Goal: Task Accomplishment & Management: Complete application form

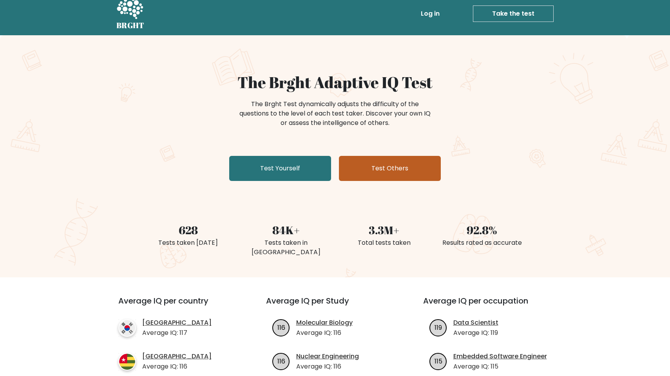
scroll to position [3, 0]
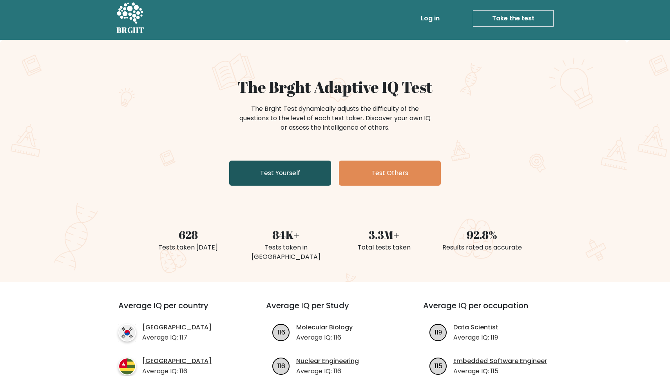
click at [297, 172] on link "Test Yourself" at bounding box center [280, 173] width 102 height 25
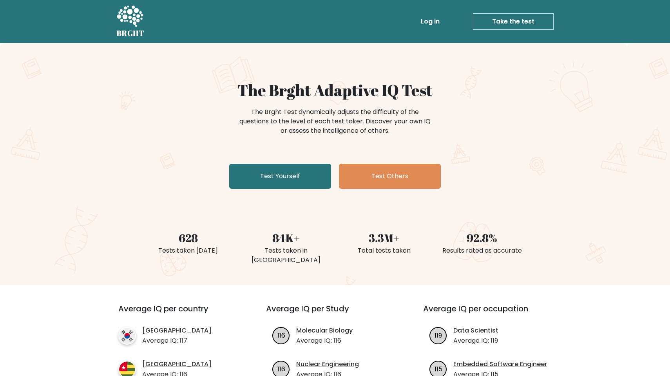
scroll to position [0, 0]
click at [294, 177] on link "Test Yourself" at bounding box center [280, 176] width 102 height 25
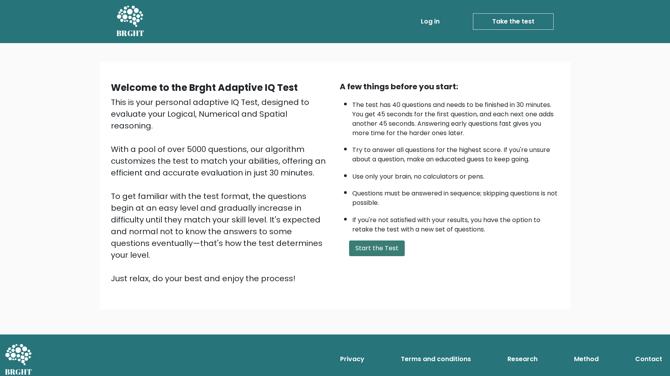
click at [382, 256] on button "Start the Test" at bounding box center [377, 248] width 56 height 16
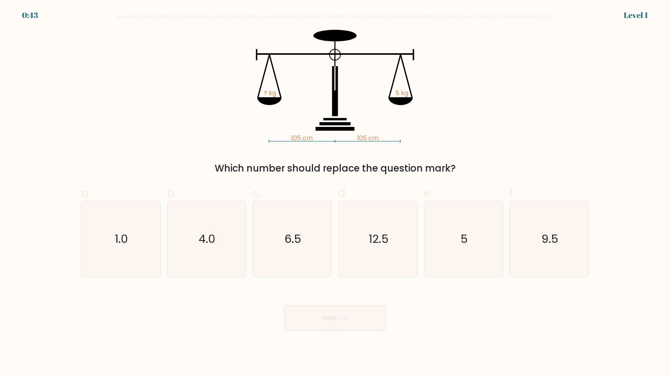
click at [382, 257] on icon "12.5" at bounding box center [378, 239] width 76 height 76
click at [335, 193] on input "d. 12.5" at bounding box center [335, 190] width 0 height 5
radio input "true"
click at [455, 239] on icon "5" at bounding box center [463, 239] width 76 height 76
click at [335, 193] on input "e. 5" at bounding box center [335, 190] width 0 height 5
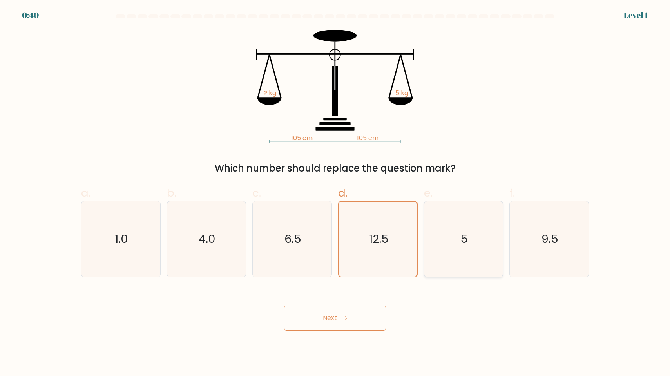
radio input "true"
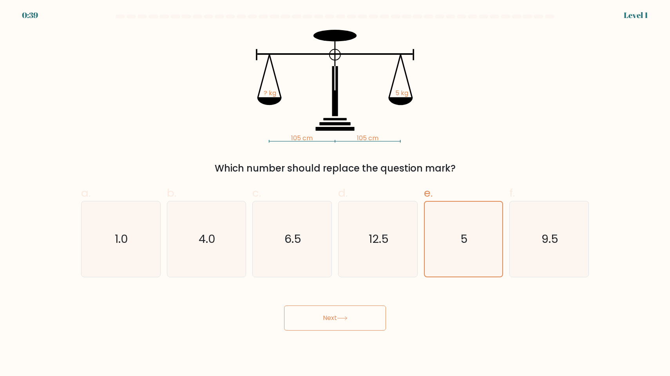
click at [312, 311] on button "Next" at bounding box center [335, 317] width 102 height 25
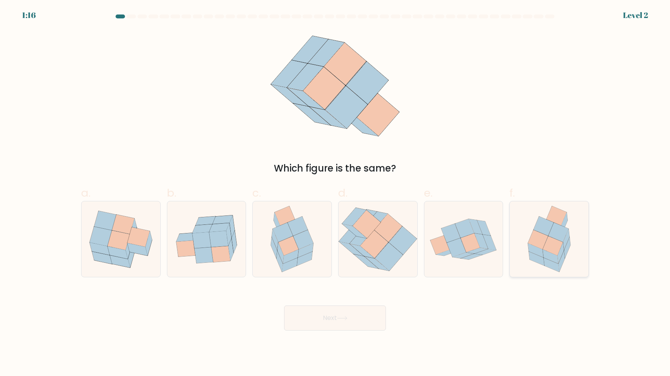
click at [573, 238] on icon at bounding box center [549, 239] width 59 height 76
click at [335, 193] on input "f." at bounding box center [335, 190] width 0 height 5
radio input "true"
click at [365, 309] on button "Next" at bounding box center [335, 317] width 102 height 25
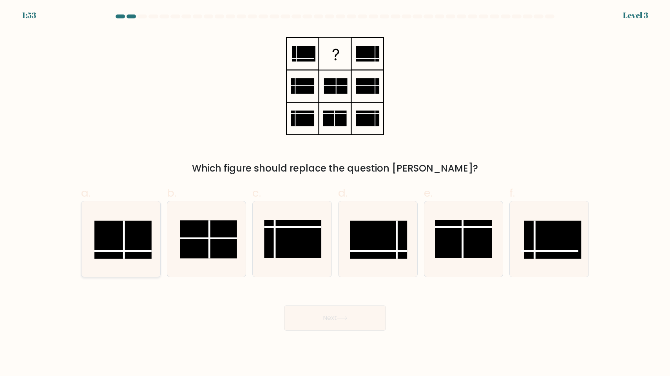
click at [127, 229] on rect at bounding box center [122, 240] width 57 height 38
click at [335, 193] on input "a." at bounding box center [335, 190] width 0 height 5
radio input "true"
click at [319, 316] on button "Next" at bounding box center [335, 317] width 102 height 25
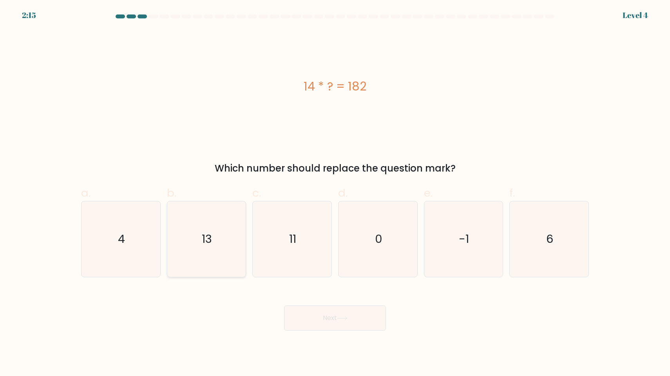
click at [193, 243] on icon "13" at bounding box center [206, 239] width 76 height 76
click at [335, 193] on input "b. 13" at bounding box center [335, 190] width 0 height 5
radio input "true"
click at [352, 318] on button "Next" at bounding box center [335, 317] width 102 height 25
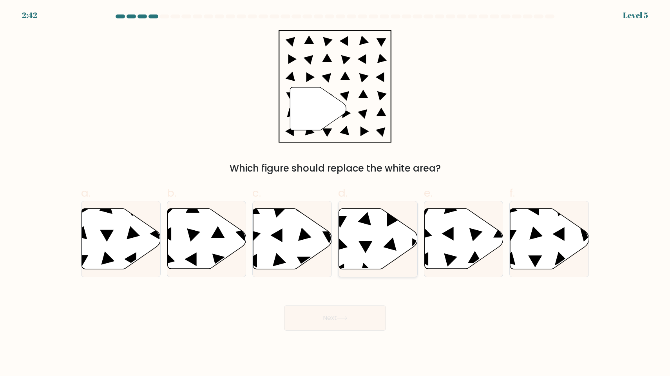
click at [356, 246] on icon at bounding box center [378, 239] width 79 height 60
click at [335, 193] on input "d." at bounding box center [335, 190] width 0 height 5
radio input "true"
click at [328, 313] on button "Next" at bounding box center [335, 317] width 102 height 25
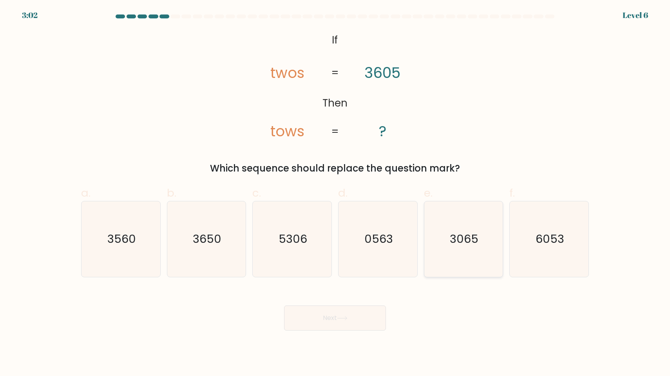
click at [467, 247] on icon "3065" at bounding box center [463, 239] width 76 height 76
click at [335, 193] on input "e. 3065" at bounding box center [335, 190] width 0 height 5
radio input "true"
click at [325, 318] on button "Next" at bounding box center [335, 317] width 102 height 25
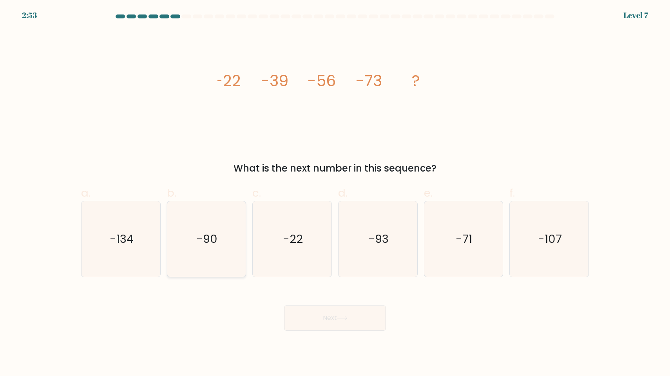
click at [215, 244] on text "-90" at bounding box center [207, 239] width 21 height 16
click at [335, 193] on input "b. -90" at bounding box center [335, 190] width 0 height 5
radio input "true"
click at [318, 316] on button "Next" at bounding box center [335, 317] width 102 height 25
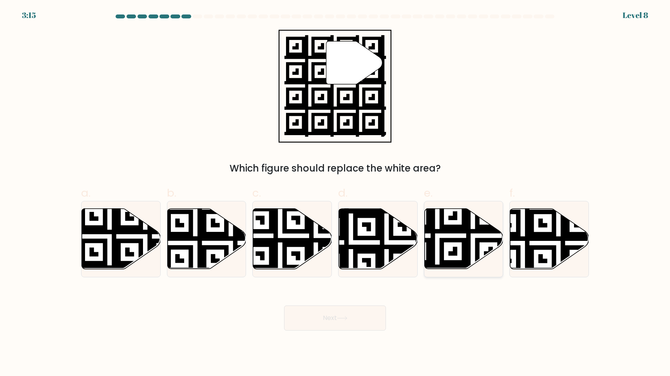
click at [456, 237] on icon at bounding box center [463, 239] width 79 height 60
click at [335, 193] on input "e." at bounding box center [335, 190] width 0 height 5
radio input "true"
click at [320, 314] on button "Next" at bounding box center [335, 317] width 102 height 25
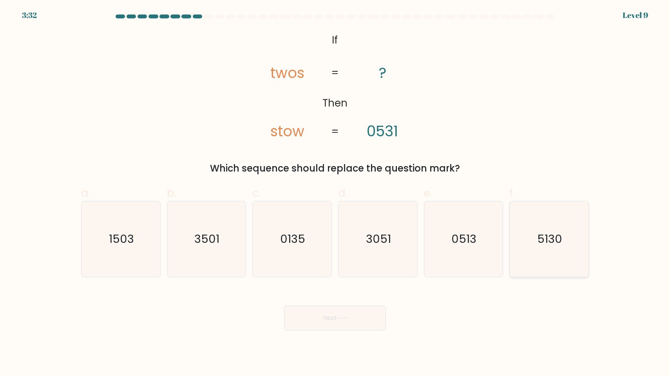
drag, startPoint x: 556, startPoint y: 239, endPoint x: 561, endPoint y: 239, distance: 5.1
click at [556, 239] on text "5130" at bounding box center [549, 239] width 25 height 16
click at [335, 193] on input "f. 5130" at bounding box center [335, 190] width 0 height 5
radio input "true"
click at [329, 322] on button "Next" at bounding box center [335, 317] width 102 height 25
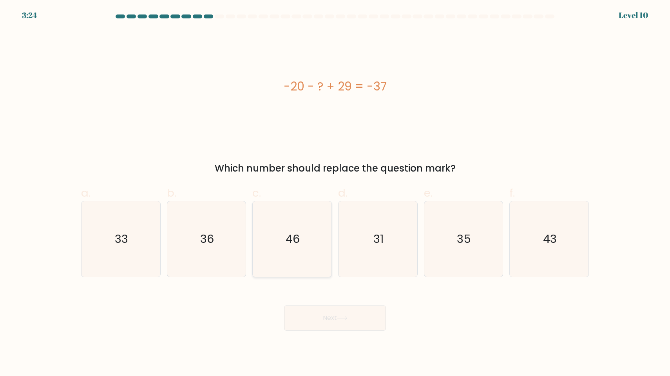
click at [293, 260] on icon "46" at bounding box center [292, 239] width 76 height 76
click at [335, 193] on input "c. 46" at bounding box center [335, 190] width 0 height 5
radio input "true"
click at [334, 320] on button "Next" at bounding box center [335, 317] width 102 height 25
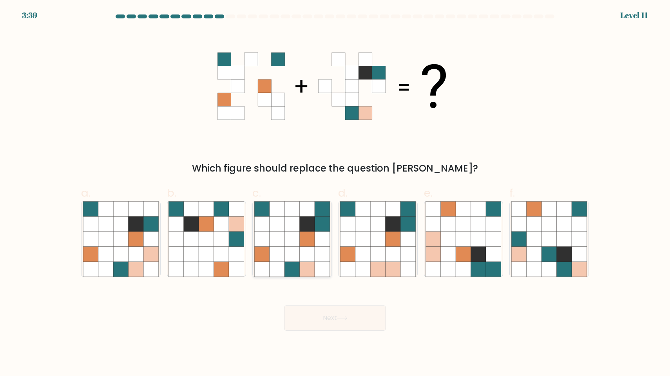
click at [311, 261] on icon at bounding box center [307, 254] width 15 height 15
click at [335, 193] on input "c." at bounding box center [335, 190] width 0 height 5
radio input "true"
click at [330, 315] on button "Next" at bounding box center [335, 317] width 102 height 25
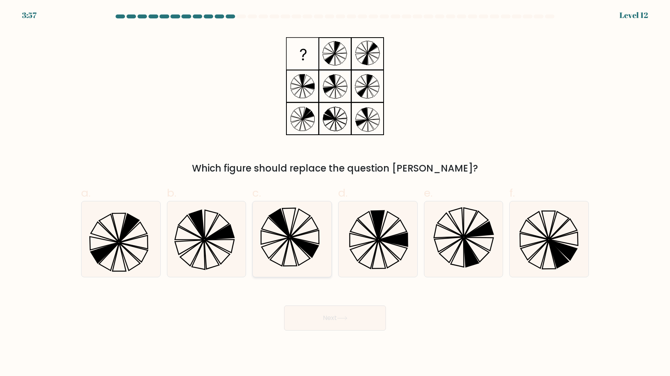
click at [278, 229] on icon at bounding box center [292, 239] width 76 height 76
click at [335, 193] on input "c." at bounding box center [335, 190] width 0 height 5
radio input "true"
click at [321, 321] on button "Next" at bounding box center [335, 317] width 102 height 25
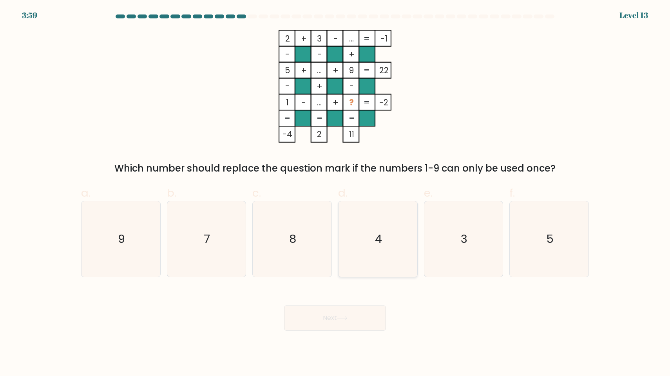
click at [380, 230] on icon "4" at bounding box center [378, 239] width 76 height 76
click at [335, 193] on input "d. 4" at bounding box center [335, 190] width 0 height 5
radio input "true"
click at [343, 320] on icon at bounding box center [342, 318] width 11 height 4
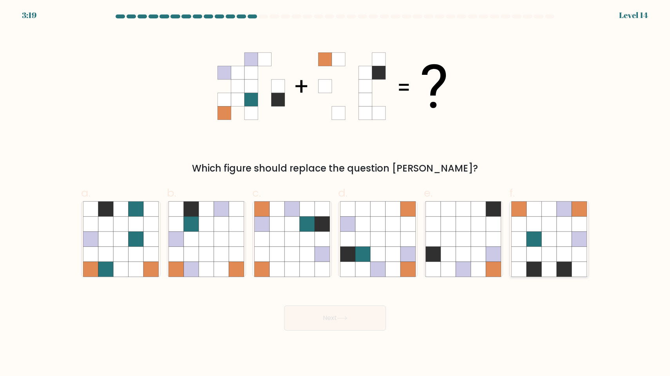
click at [546, 249] on icon at bounding box center [548, 254] width 15 height 15
click at [335, 193] on input "f." at bounding box center [335, 190] width 0 height 5
radio input "true"
click at [331, 314] on button "Next" at bounding box center [335, 317] width 102 height 25
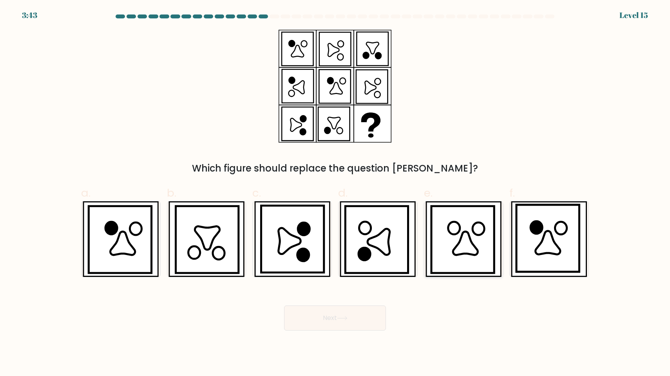
click at [491, 242] on icon at bounding box center [462, 239] width 63 height 67
click at [335, 193] on input "e." at bounding box center [335, 190] width 0 height 5
radio input "true"
click at [233, 251] on icon at bounding box center [206, 239] width 63 height 67
click at [335, 193] on input "b." at bounding box center [335, 190] width 0 height 5
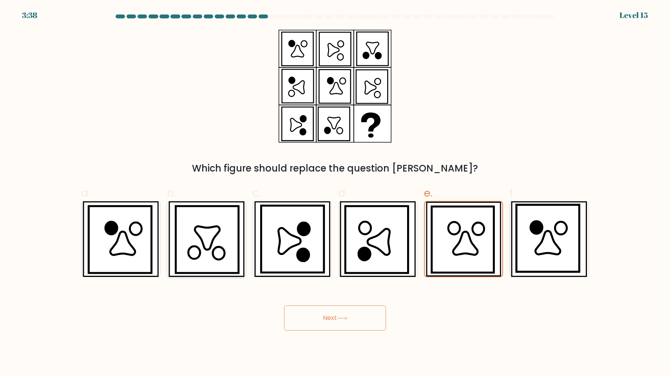
radio input "true"
click at [472, 235] on icon at bounding box center [462, 239] width 63 height 67
click at [335, 193] on input "e." at bounding box center [335, 190] width 0 height 5
radio input "true"
click at [334, 317] on button "Next" at bounding box center [335, 317] width 102 height 25
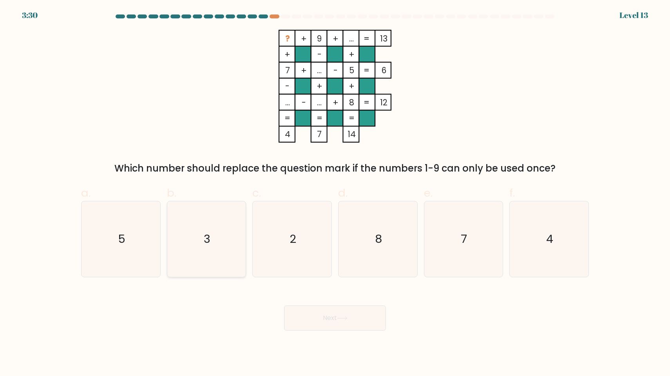
click at [191, 254] on icon "3" at bounding box center [206, 239] width 76 height 76
click at [335, 193] on input "b. 3" at bounding box center [335, 190] width 0 height 5
radio input "true"
click at [318, 325] on button "Next" at bounding box center [335, 317] width 102 height 25
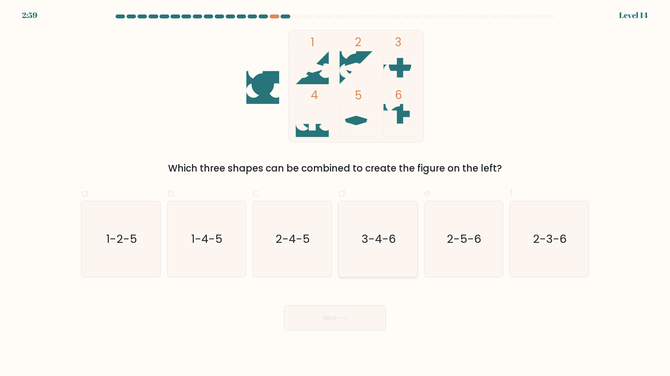
click at [381, 240] on text "3-4-6" at bounding box center [378, 239] width 34 height 16
click at [335, 193] on input "d. 3-4-6" at bounding box center [335, 190] width 0 height 5
radio input "true"
click at [337, 334] on body "2:58 Level 14" at bounding box center [335, 188] width 670 height 376
click at [331, 315] on button "Next" at bounding box center [335, 317] width 102 height 25
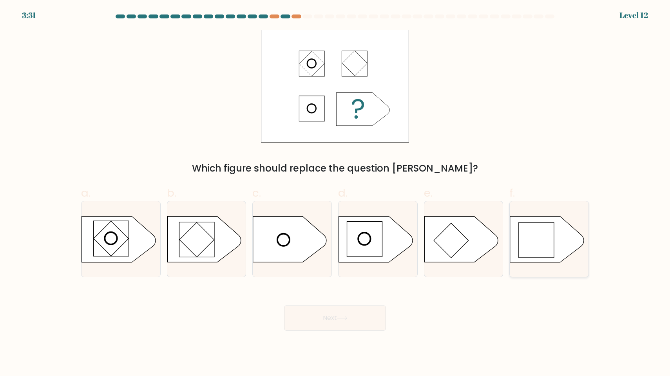
click at [525, 251] on rect at bounding box center [535, 239] width 35 height 35
click at [335, 193] on input "f." at bounding box center [335, 190] width 0 height 5
radio input "true"
click at [318, 321] on button "Next" at bounding box center [335, 317] width 102 height 25
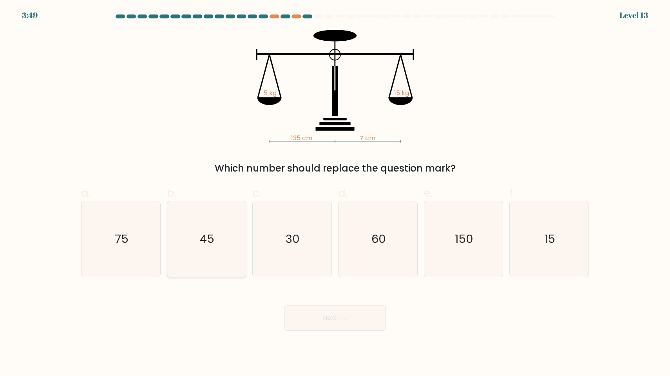
click at [206, 236] on text "45" at bounding box center [207, 239] width 14 height 16
click at [335, 193] on input "b. 45" at bounding box center [335, 190] width 0 height 5
radio input "true"
click at [336, 317] on button "Next" at bounding box center [335, 317] width 102 height 25
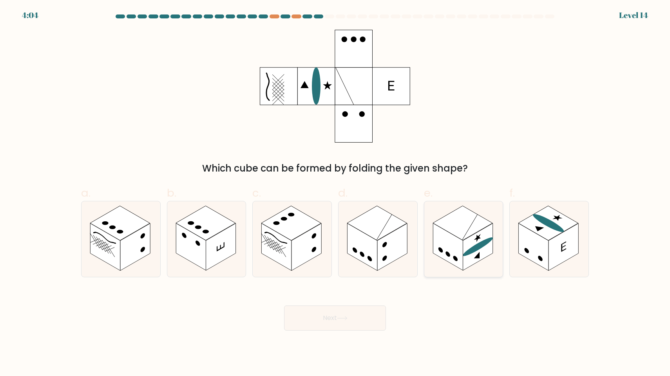
click at [482, 238] on rect at bounding box center [477, 247] width 30 height 47
click at [335, 193] on input "e." at bounding box center [335, 190] width 0 height 5
radio input "true"
click at [329, 319] on button "Next" at bounding box center [335, 317] width 102 height 25
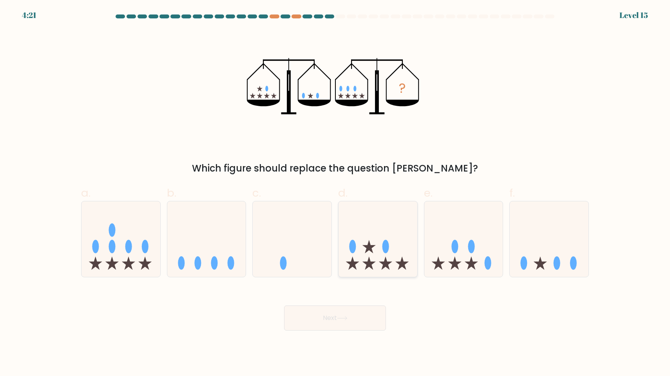
click at [389, 231] on icon at bounding box center [377, 239] width 79 height 65
click at [335, 193] on input "d." at bounding box center [335, 190] width 0 height 5
radio input "true"
click at [332, 316] on button "Next" at bounding box center [335, 317] width 102 height 25
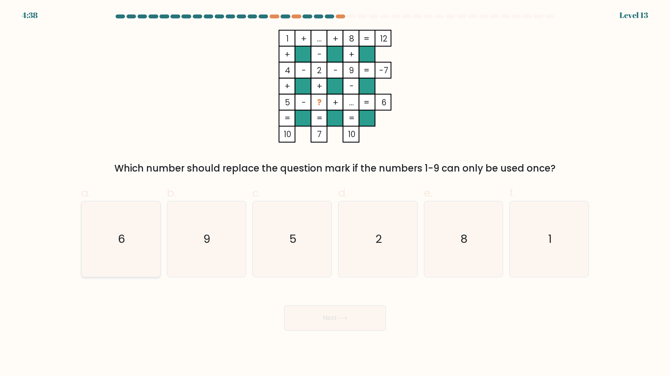
click at [88, 254] on icon "6" at bounding box center [121, 239] width 76 height 76
click at [335, 193] on input "a. 6" at bounding box center [335, 190] width 0 height 5
radio input "true"
click at [334, 325] on button "Next" at bounding box center [335, 317] width 102 height 25
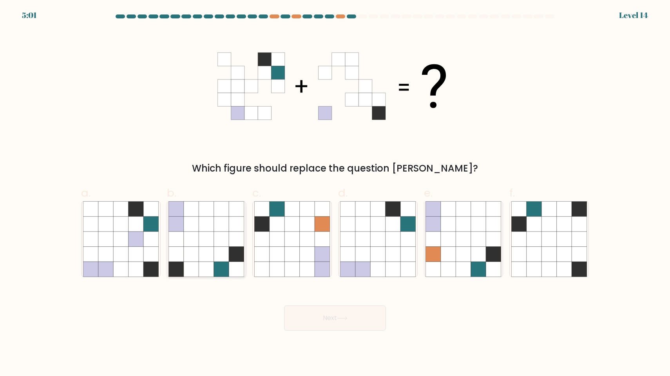
click at [198, 234] on icon at bounding box center [191, 239] width 15 height 15
click at [335, 193] on input "b." at bounding box center [335, 190] width 0 height 5
radio input "true"
click at [365, 321] on button "Next" at bounding box center [335, 317] width 102 height 25
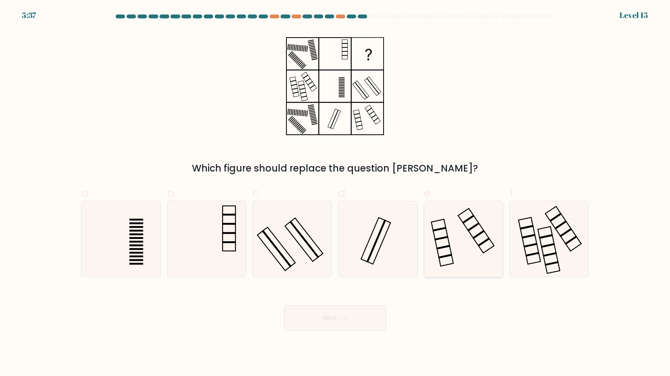
click at [442, 251] on icon at bounding box center [463, 239] width 76 height 76
click at [335, 193] on input "e." at bounding box center [335, 190] width 0 height 5
radio input "true"
click at [372, 248] on icon at bounding box center [378, 239] width 76 height 76
click at [335, 193] on input "d." at bounding box center [335, 190] width 0 height 5
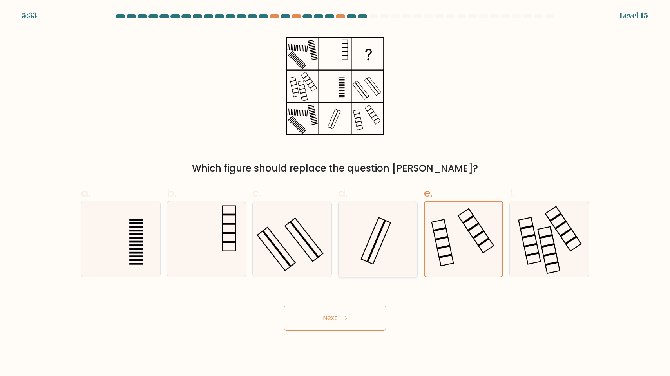
radio input "true"
click at [316, 244] on icon at bounding box center [292, 239] width 76 height 76
click at [335, 193] on input "c." at bounding box center [335, 190] width 0 height 5
radio input "true"
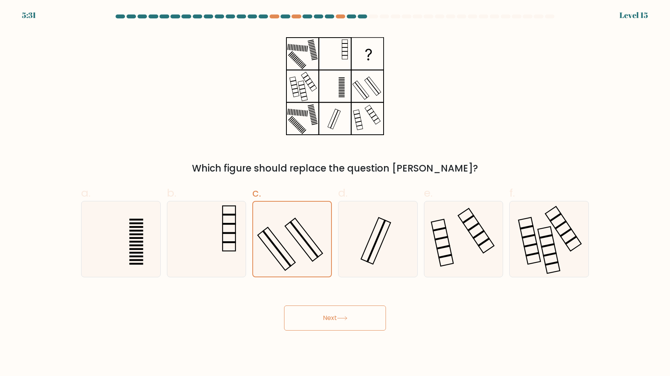
click at [335, 319] on button "Next" at bounding box center [335, 317] width 102 height 25
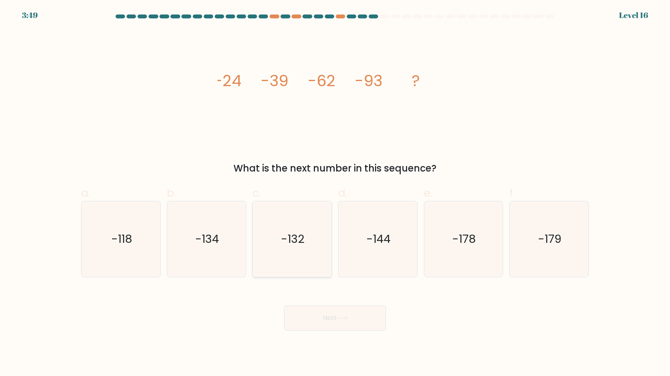
click at [282, 238] on text "-132" at bounding box center [292, 239] width 23 height 16
click at [335, 193] on input "c. -132" at bounding box center [335, 190] width 0 height 5
radio input "true"
click at [314, 318] on button "Next" at bounding box center [335, 317] width 102 height 25
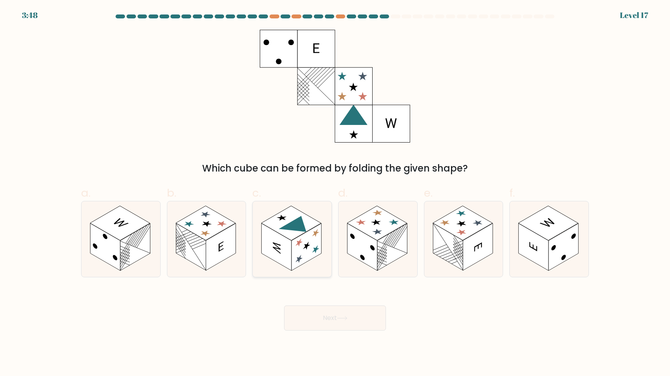
click at [297, 238] on rect at bounding box center [306, 247] width 30 height 47
click at [335, 193] on input "c." at bounding box center [335, 190] width 0 height 5
radio input "true"
click at [332, 327] on button "Next" at bounding box center [335, 317] width 102 height 25
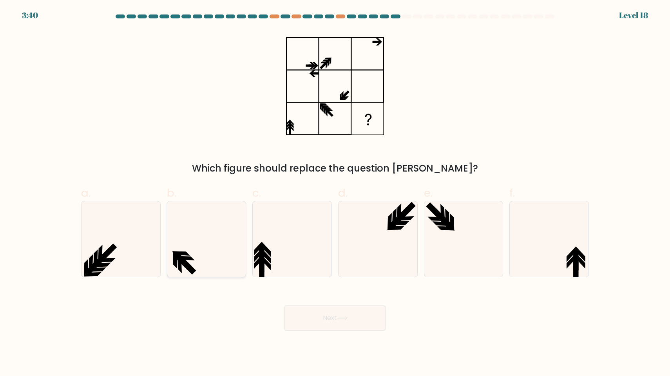
click at [210, 225] on icon at bounding box center [206, 239] width 76 height 76
click at [335, 193] on input "b." at bounding box center [335, 190] width 0 height 5
radio input "true"
click at [359, 316] on button "Next" at bounding box center [335, 317] width 102 height 25
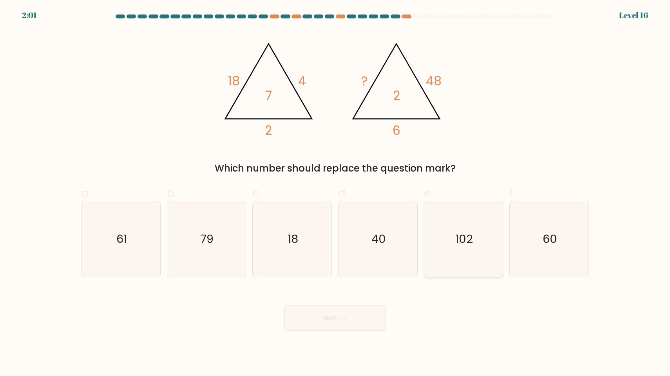
click at [480, 240] on icon "102" at bounding box center [463, 239] width 76 height 76
click at [335, 193] on input "e. 102" at bounding box center [335, 190] width 0 height 5
radio input "true"
click at [363, 318] on button "Next" at bounding box center [335, 317] width 102 height 25
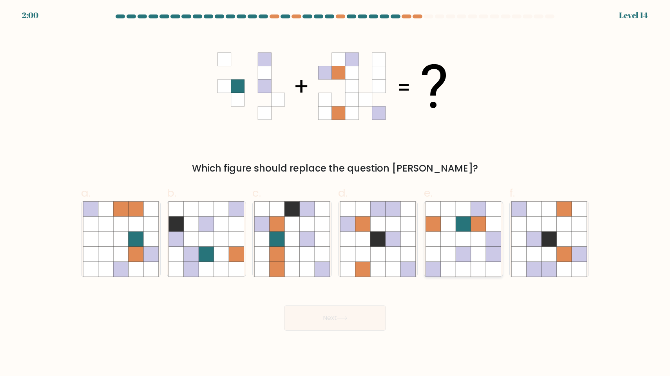
click at [467, 245] on icon at bounding box center [463, 239] width 15 height 15
click at [335, 193] on input "e." at bounding box center [335, 190] width 0 height 5
radio input "true"
click at [335, 316] on button "Next" at bounding box center [335, 317] width 102 height 25
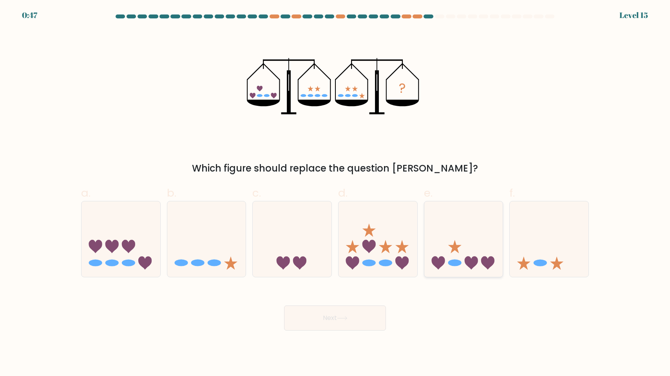
click at [459, 262] on ellipse at bounding box center [454, 262] width 13 height 7
click at [335, 193] on input "e." at bounding box center [335, 190] width 0 height 5
radio input "true"
click at [312, 321] on button "Next" at bounding box center [335, 317] width 102 height 25
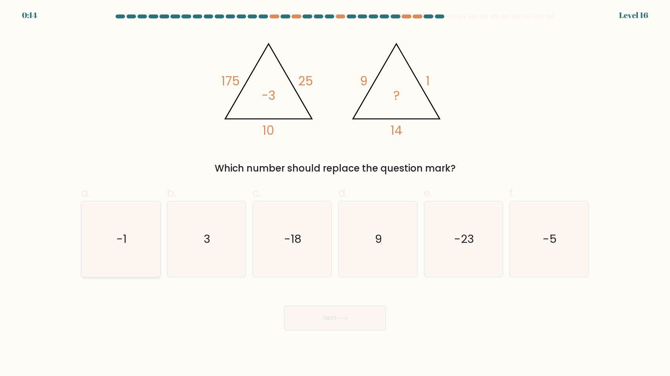
click at [118, 247] on text "-1" at bounding box center [121, 239] width 10 height 16
click at [335, 193] on input "a. -1" at bounding box center [335, 190] width 0 height 5
radio input "true"
click at [318, 325] on button "Next" at bounding box center [335, 317] width 102 height 25
click at [323, 319] on button "Next" at bounding box center [335, 317] width 102 height 25
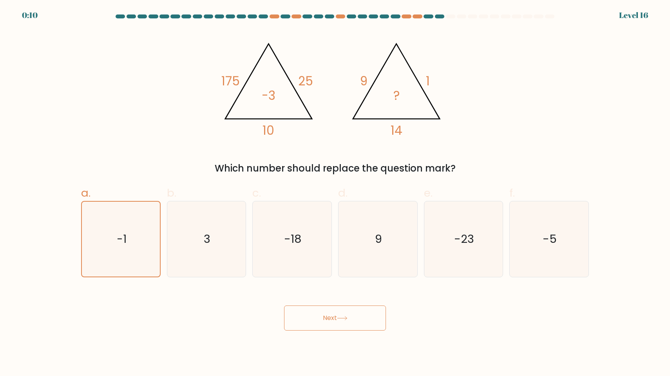
click at [319, 318] on button "Next" at bounding box center [335, 317] width 102 height 25
click at [109, 227] on icon "-1" at bounding box center [120, 239] width 75 height 75
click at [335, 193] on input "a. -1" at bounding box center [335, 190] width 0 height 5
click at [338, 324] on button "Next" at bounding box center [335, 317] width 102 height 25
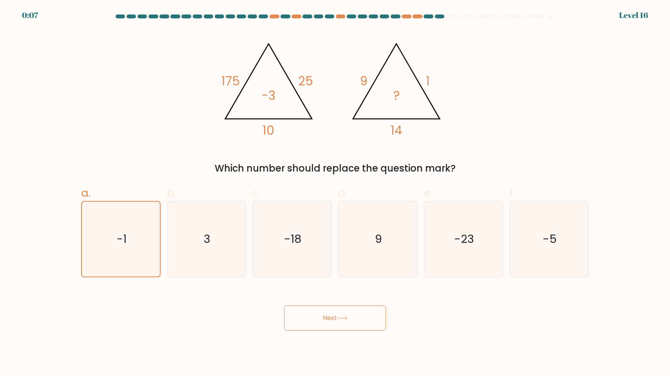
click at [338, 324] on button "Next" at bounding box center [335, 317] width 102 height 25
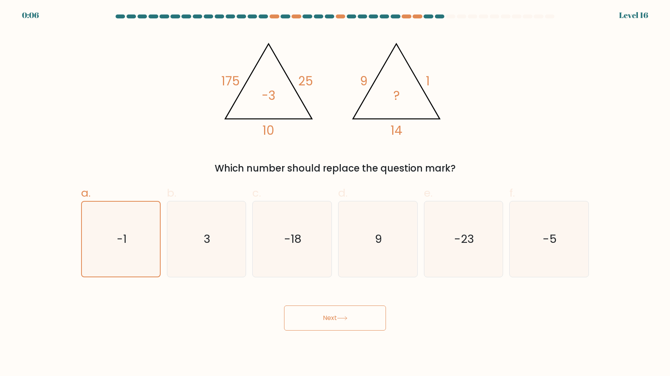
click at [338, 324] on button "Next" at bounding box center [335, 317] width 102 height 25
click at [219, 222] on icon "3" at bounding box center [206, 239] width 76 height 76
click at [335, 193] on input "b. 3" at bounding box center [335, 190] width 0 height 5
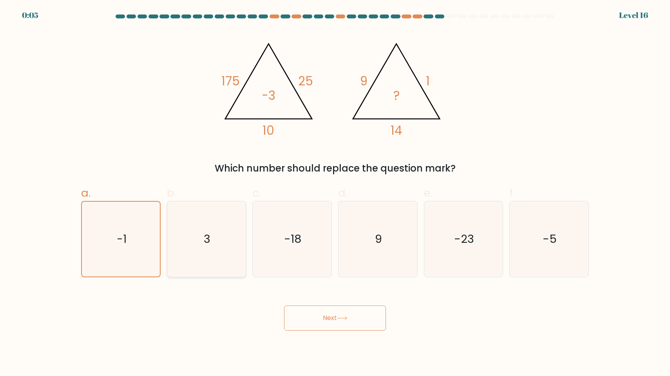
radio input "true"
click at [356, 331] on body "0:04 Level 16" at bounding box center [335, 188] width 670 height 376
click at [353, 325] on button "Next" at bounding box center [335, 317] width 102 height 25
click at [143, 252] on icon "-1" at bounding box center [121, 239] width 76 height 76
click at [335, 193] on input "a. -1" at bounding box center [335, 190] width 0 height 5
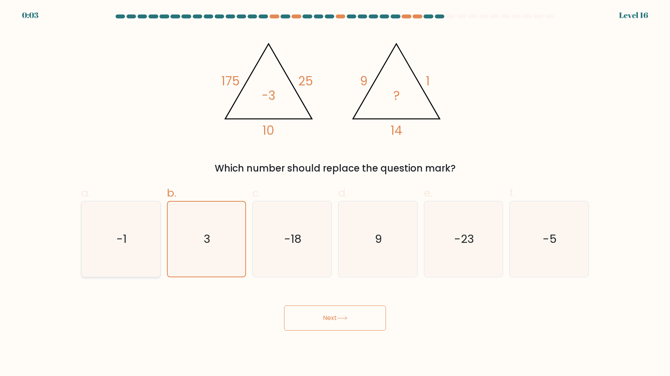
radio input "true"
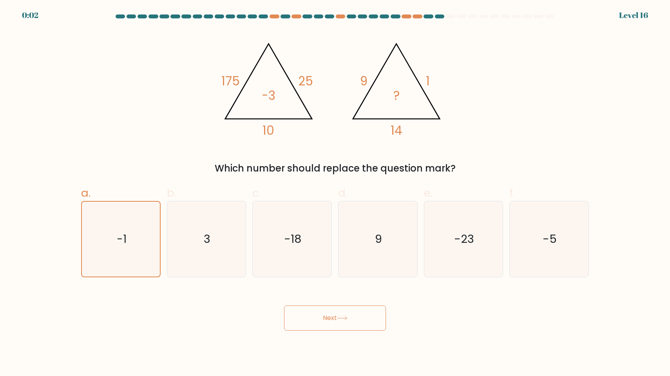
click at [356, 320] on button "Next" at bounding box center [335, 317] width 102 height 25
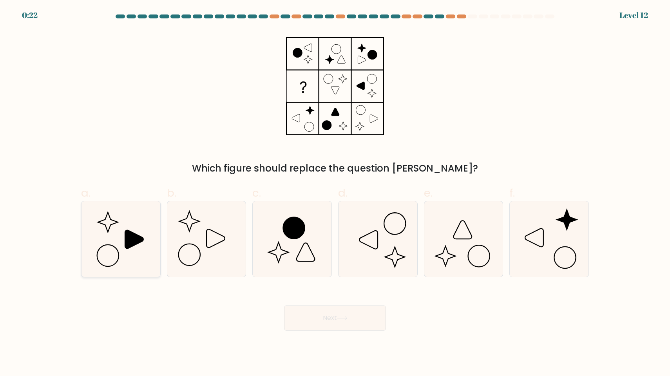
click at [123, 242] on icon at bounding box center [121, 239] width 76 height 76
click at [335, 193] on input "a." at bounding box center [335, 190] width 0 height 5
radio input "true"
click at [290, 316] on button "Next" at bounding box center [335, 317] width 102 height 25
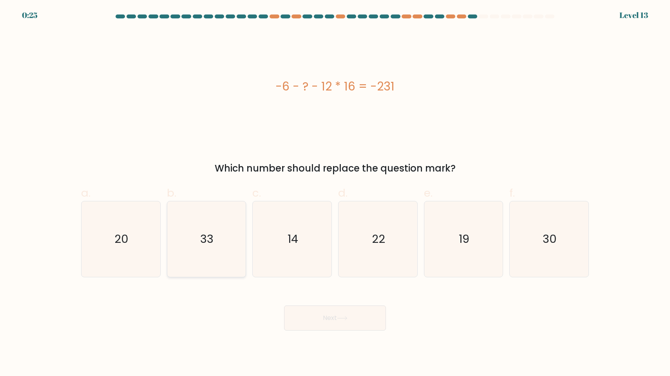
click at [218, 236] on icon "33" at bounding box center [206, 239] width 76 height 76
click at [335, 193] on input "b. 33" at bounding box center [335, 190] width 0 height 5
radio input "true"
click at [354, 314] on button "Next" at bounding box center [335, 317] width 102 height 25
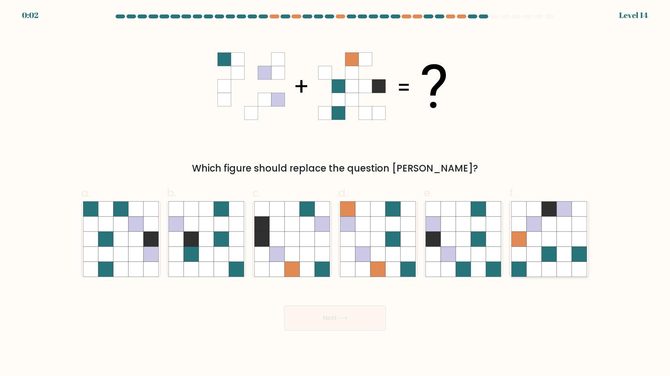
click at [544, 236] on icon at bounding box center [548, 239] width 15 height 15
click at [335, 193] on input "f." at bounding box center [335, 190] width 0 height 5
radio input "true"
click at [337, 319] on button "Next" at bounding box center [335, 317] width 102 height 25
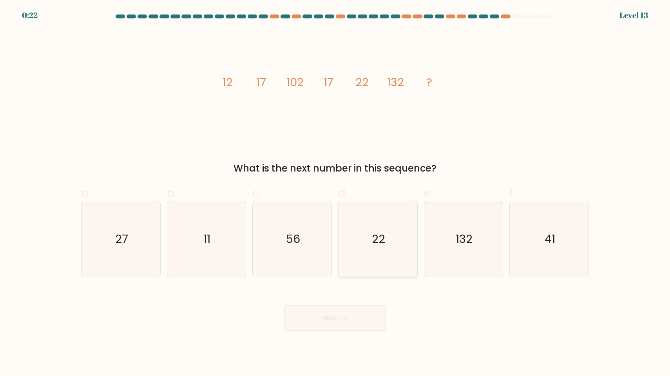
click at [374, 236] on text "22" at bounding box center [378, 239] width 13 height 16
click at [335, 193] on input "d. 22" at bounding box center [335, 190] width 0 height 5
radio input "true"
click at [325, 319] on button "Next" at bounding box center [335, 317] width 102 height 25
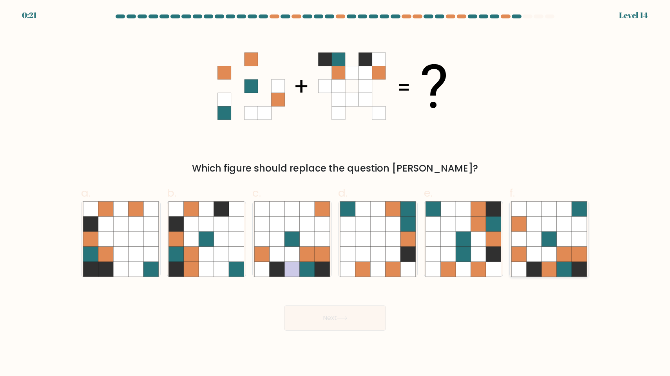
click at [559, 258] on icon at bounding box center [563, 254] width 15 height 15
click at [335, 193] on input "f." at bounding box center [335, 190] width 0 height 5
radio input "true"
click at [345, 315] on button "Next" at bounding box center [335, 317] width 102 height 25
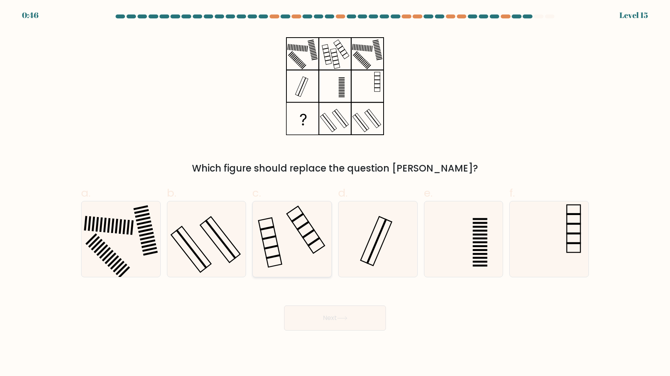
click at [282, 229] on icon at bounding box center [292, 239] width 76 height 76
click at [335, 193] on input "c." at bounding box center [335, 190] width 0 height 5
radio input "true"
click at [317, 321] on button "Next" at bounding box center [335, 317] width 102 height 25
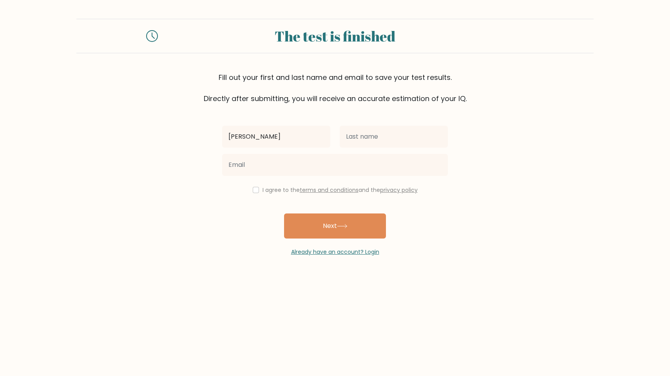
type input "[PERSON_NAME]"
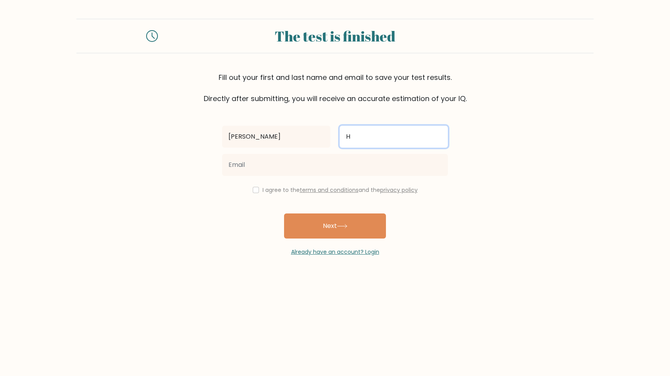
type input "H"
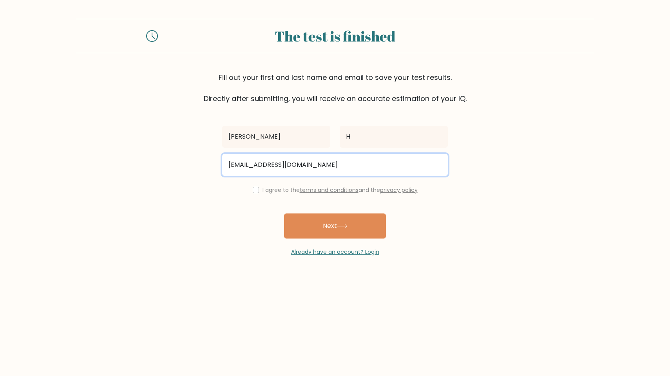
type input "gold-pipe-6d@icloud.com"
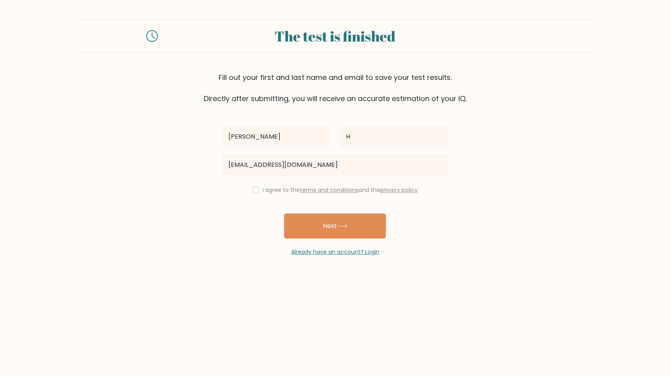
click at [257, 189] on div "I agree to the terms and conditions and the privacy policy" at bounding box center [334, 189] width 235 height 9
click at [254, 192] on input "checkbox" at bounding box center [256, 190] width 6 height 6
checkbox input "true"
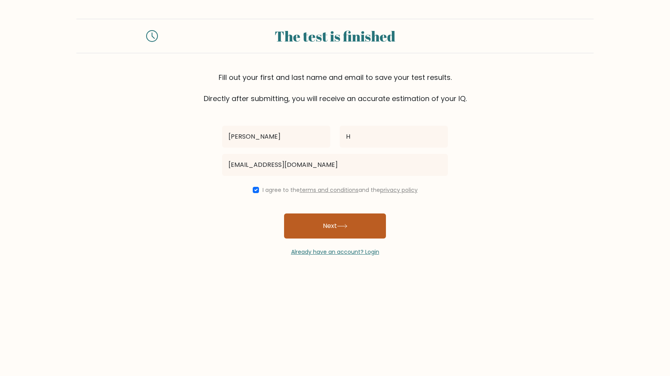
click at [332, 228] on button "Next" at bounding box center [335, 225] width 102 height 25
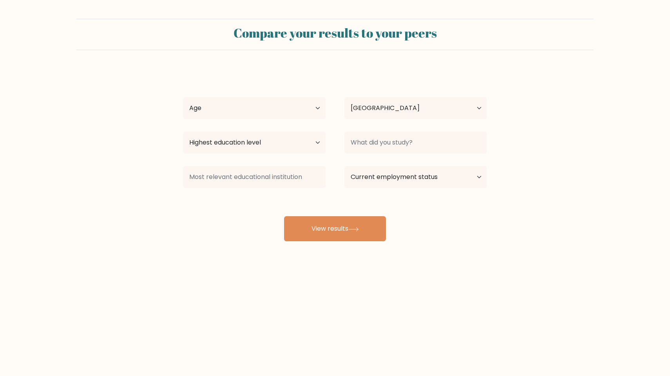
select select "GB"
select select "18_24"
select select "bachelors_degree"
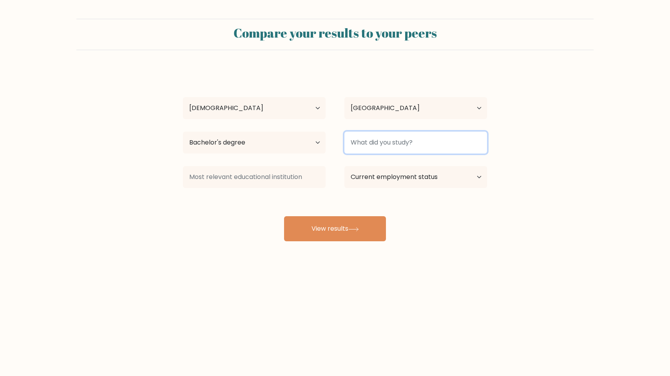
click at [379, 140] on input at bounding box center [415, 143] width 143 height 22
type input "Neuropsychiatric"
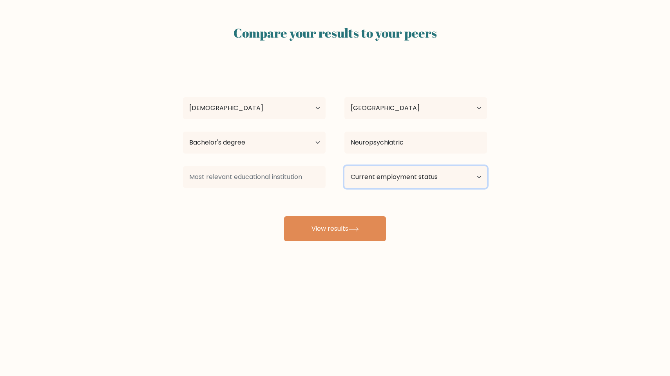
select select "student"
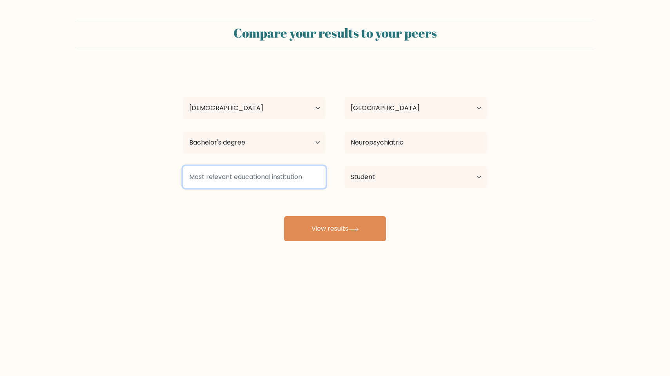
click at [266, 177] on input at bounding box center [254, 177] width 143 height 22
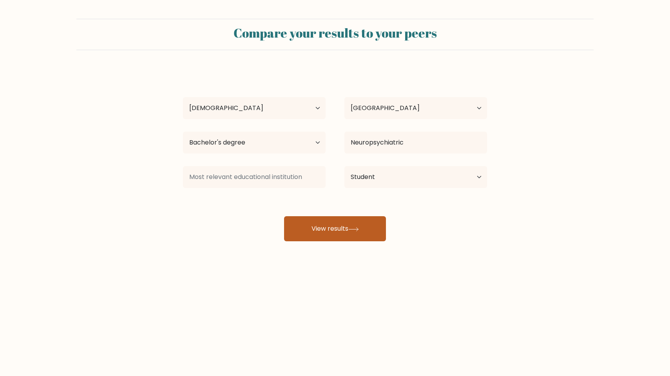
click at [332, 221] on button "View results" at bounding box center [335, 228] width 102 height 25
click at [352, 229] on icon at bounding box center [353, 229] width 11 height 4
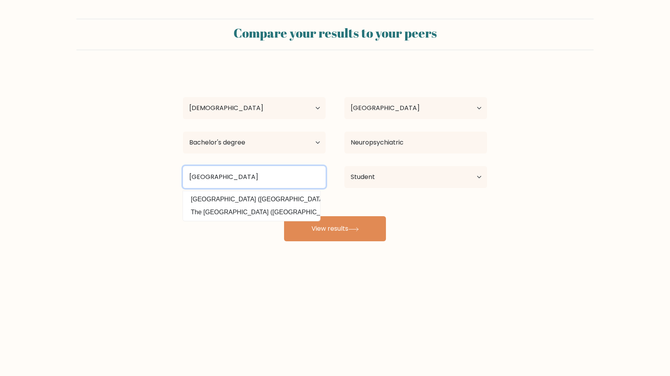
type input "[GEOGRAPHIC_DATA]"
click at [335, 229] on button "View results" at bounding box center [335, 228] width 102 height 25
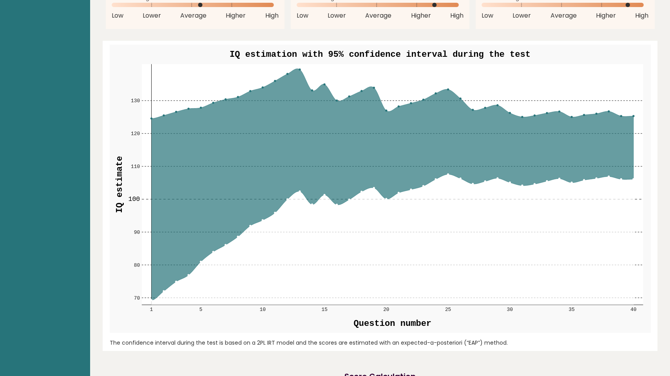
scroll to position [846, 0]
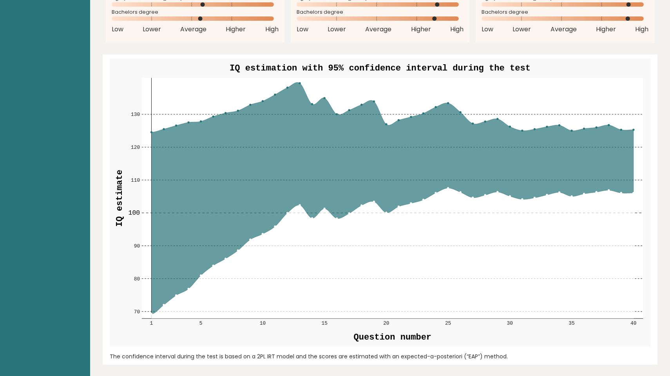
click at [633, 129] on circle at bounding box center [633, 130] width 2 height 2
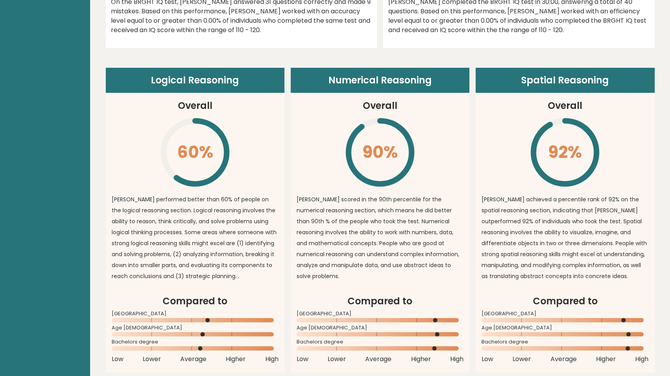
scroll to position [516, 0]
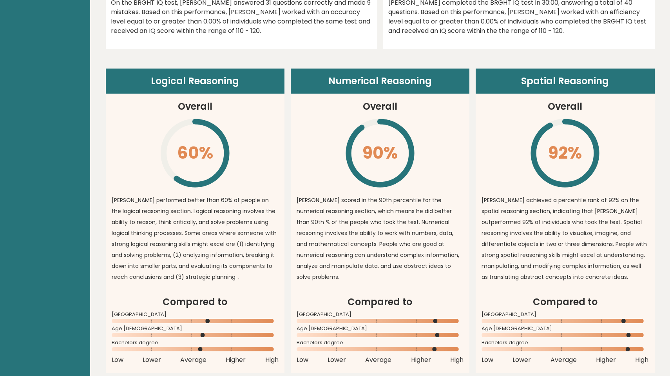
click at [337, 323] on rect at bounding box center [337, 321] width 0 height 4
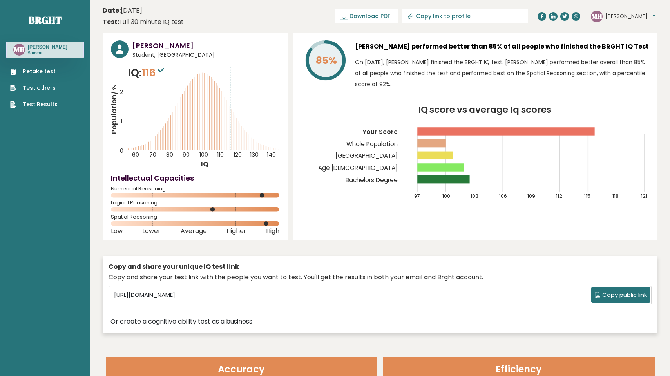
scroll to position [0, 0]
click at [31, 108] on link "Test Results" at bounding box center [33, 104] width 47 height 8
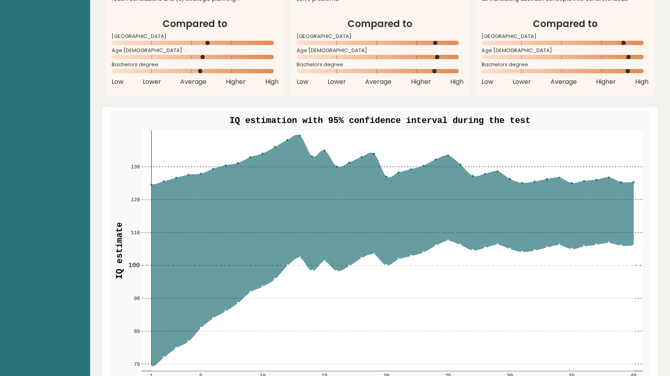
scroll to position [778, 0]
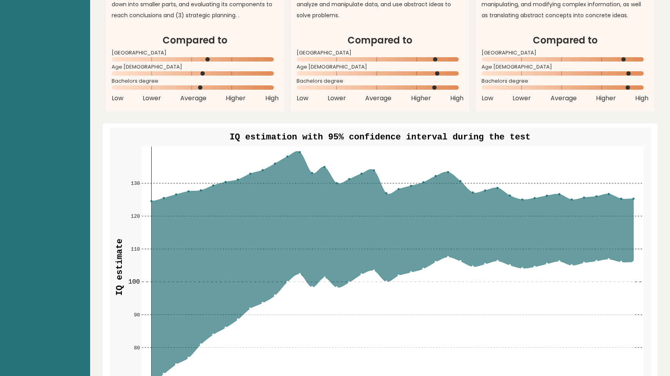
click at [608, 195] on icon at bounding box center [392, 266] width 482 height 231
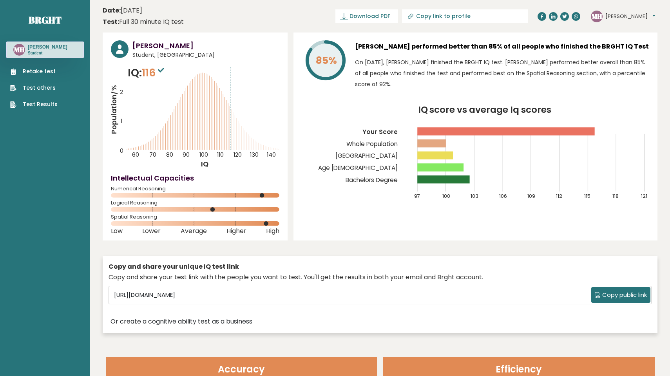
scroll to position [0, 0]
click at [54, 73] on link "Retake test" at bounding box center [33, 71] width 47 height 8
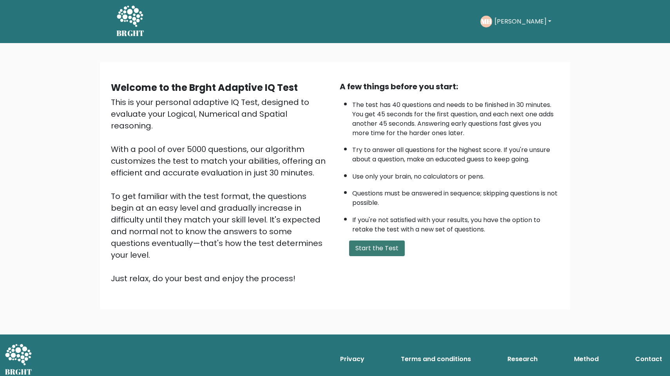
click at [374, 256] on button "Start the Test" at bounding box center [377, 248] width 56 height 16
drag, startPoint x: 377, startPoint y: 263, endPoint x: 669, endPoint y: 150, distance: 313.6
click at [669, 150] on div "Welcome to the Brght Adaptive IQ Test This is your personal adaptive IQ Test, d…" at bounding box center [335, 188] width 670 height 291
click at [394, 256] on button "Start the Test" at bounding box center [377, 248] width 56 height 16
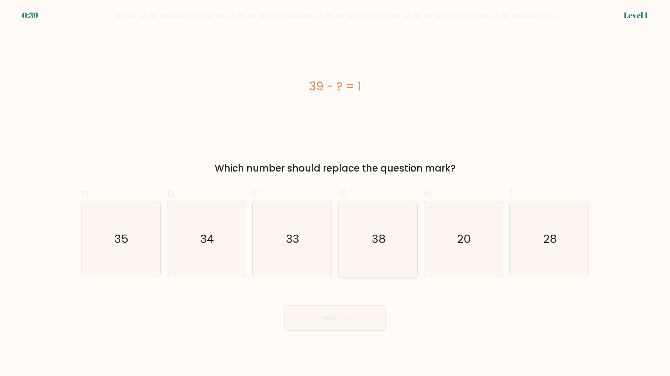
click at [366, 230] on icon "38" at bounding box center [378, 239] width 76 height 76
click at [335, 193] on input "d. 38" at bounding box center [335, 190] width 0 height 5
radio input "true"
click at [343, 319] on icon at bounding box center [342, 318] width 11 height 4
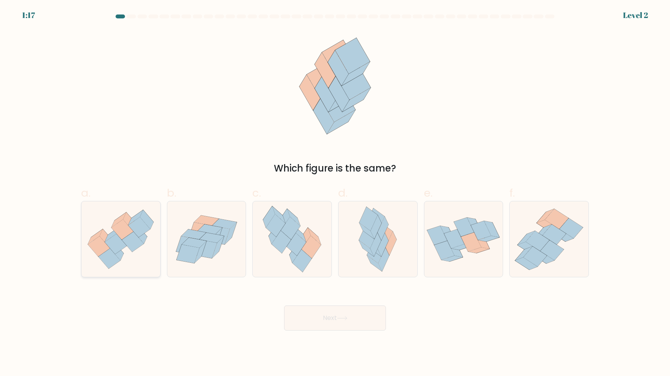
click at [138, 247] on icon at bounding box center [133, 241] width 22 height 20
click at [335, 193] on input "a." at bounding box center [335, 190] width 0 height 5
radio input "true"
click at [337, 319] on button "Next" at bounding box center [335, 317] width 102 height 25
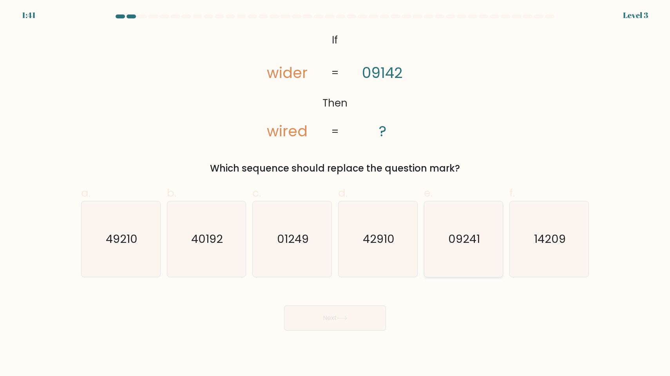
click at [477, 236] on text "09241" at bounding box center [464, 239] width 32 height 16
click at [335, 193] on input "e. 09241" at bounding box center [335, 190] width 0 height 5
radio input "true"
click at [348, 323] on button "Next" at bounding box center [335, 317] width 102 height 25
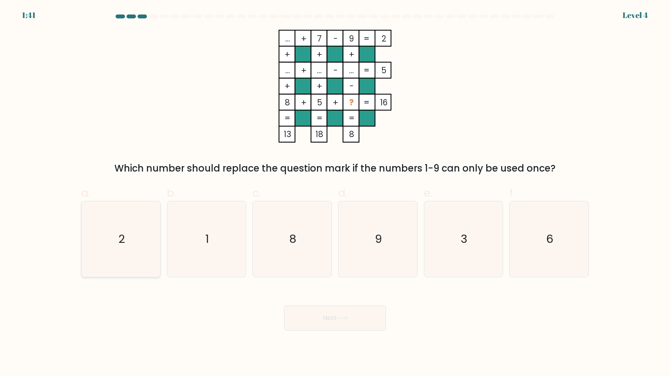
click at [113, 246] on icon "2" at bounding box center [121, 239] width 76 height 76
click at [335, 193] on input "a. 2" at bounding box center [335, 190] width 0 height 5
radio input "true"
click at [323, 312] on button "Next" at bounding box center [335, 317] width 102 height 25
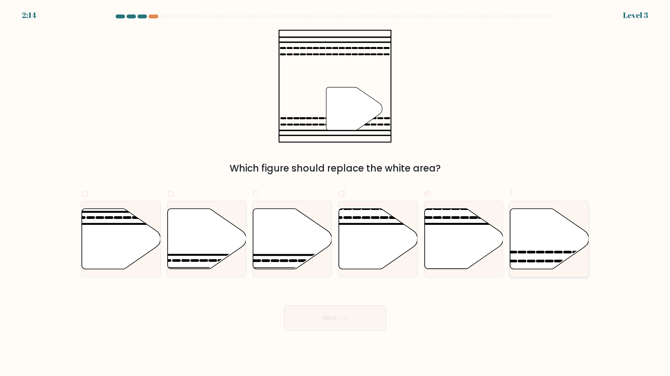
click at [543, 252] on icon at bounding box center [540, 252] width 6 height 0
click at [335, 193] on input "f." at bounding box center [335, 190] width 0 height 5
radio input "true"
click at [307, 314] on button "Next" at bounding box center [335, 317] width 102 height 25
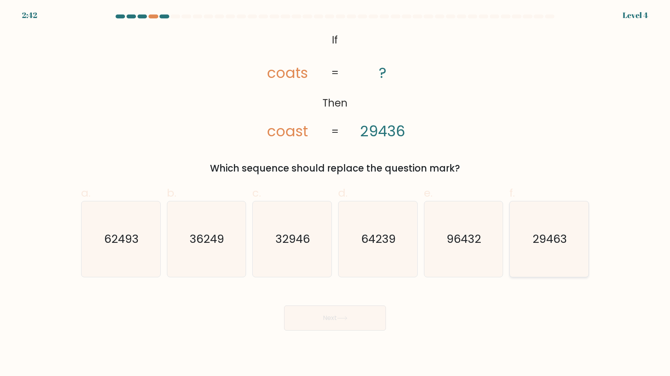
click at [548, 252] on icon "29463" at bounding box center [549, 239] width 76 height 76
click at [335, 193] on input "f. 29463" at bounding box center [335, 190] width 0 height 5
radio input "true"
click at [341, 316] on icon at bounding box center [342, 318] width 11 height 4
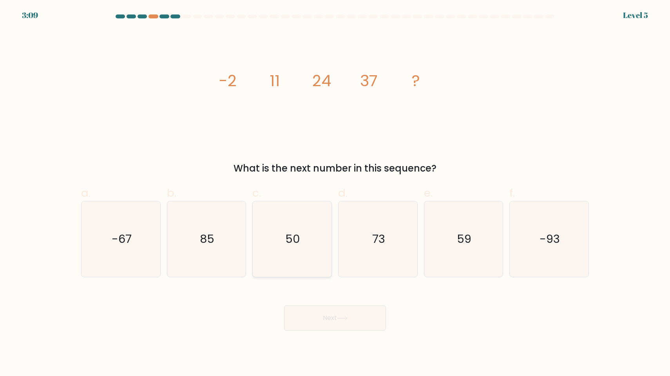
click at [294, 241] on text "50" at bounding box center [292, 239] width 15 height 16
click at [335, 193] on input "c. 50" at bounding box center [335, 190] width 0 height 5
radio input "true"
click at [317, 318] on button "Next" at bounding box center [335, 317] width 102 height 25
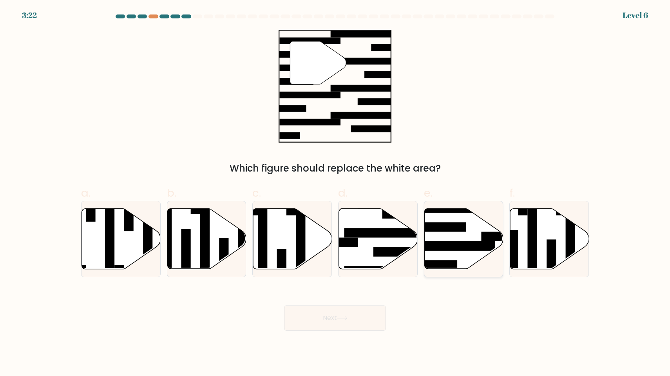
click at [476, 249] on rect at bounding box center [452, 245] width 85 height 9
click at [335, 193] on input "e." at bounding box center [335, 190] width 0 height 5
radio input "true"
click at [353, 319] on button "Next" at bounding box center [335, 317] width 102 height 25
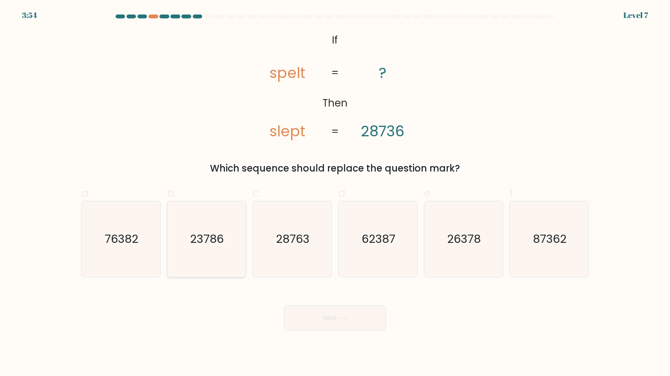
click at [227, 227] on icon "23786" at bounding box center [206, 239] width 76 height 76
click at [335, 193] on input "b. 23786" at bounding box center [335, 190] width 0 height 5
radio input "true"
click at [319, 313] on button "Next" at bounding box center [335, 317] width 102 height 25
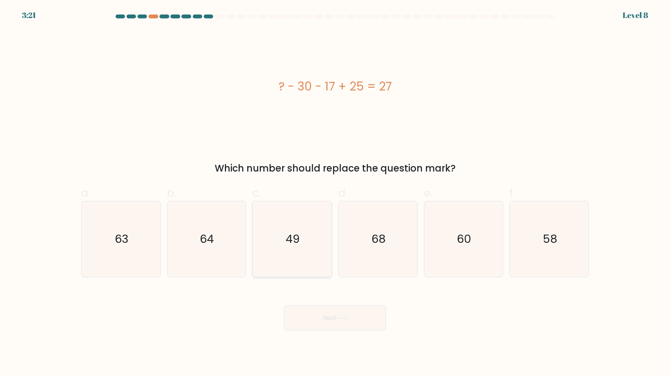
click at [270, 239] on icon "49" at bounding box center [292, 239] width 76 height 76
click at [335, 193] on input "c. 49" at bounding box center [335, 190] width 0 height 5
radio input "true"
click at [312, 327] on button "Next" at bounding box center [335, 317] width 102 height 25
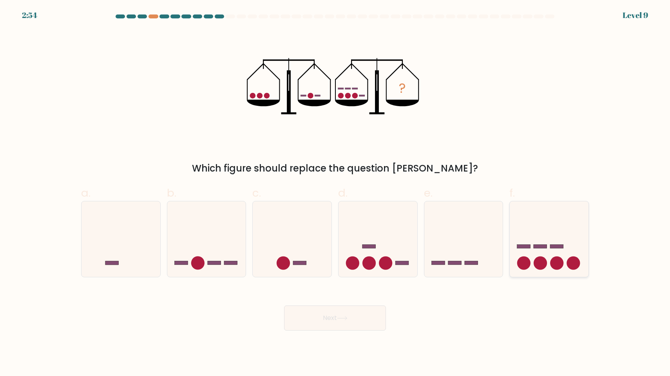
click at [559, 245] on rect at bounding box center [556, 246] width 13 height 4
click at [335, 193] on input "f." at bounding box center [335, 190] width 0 height 5
radio input "true"
click at [336, 319] on button "Next" at bounding box center [335, 317] width 102 height 25
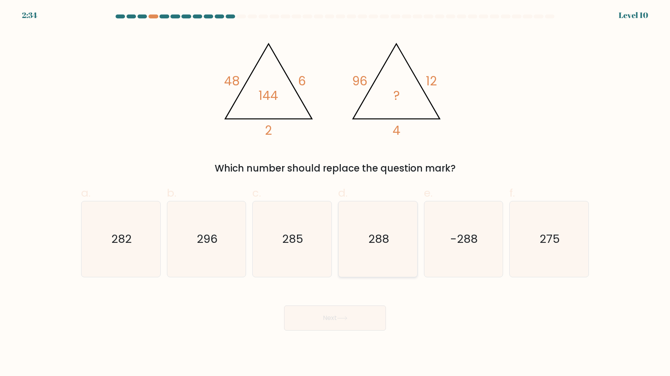
click at [379, 253] on icon "288" at bounding box center [378, 239] width 76 height 76
click at [335, 193] on input "d. 288" at bounding box center [335, 190] width 0 height 5
radio input "true"
click at [350, 322] on button "Next" at bounding box center [335, 317] width 102 height 25
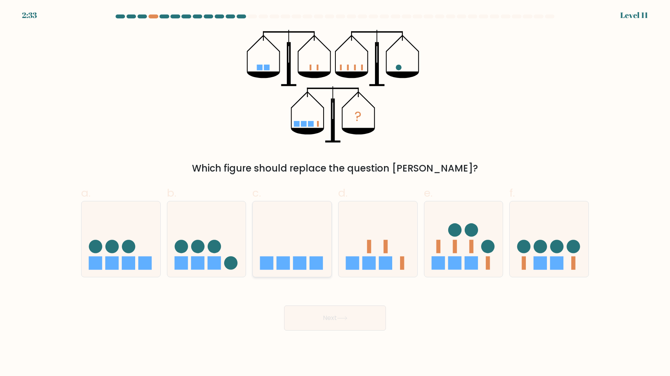
click at [304, 255] on icon at bounding box center [292, 239] width 79 height 65
click at [335, 193] on input "c." at bounding box center [335, 190] width 0 height 5
radio input "true"
click at [328, 324] on button "Next" at bounding box center [335, 317] width 102 height 25
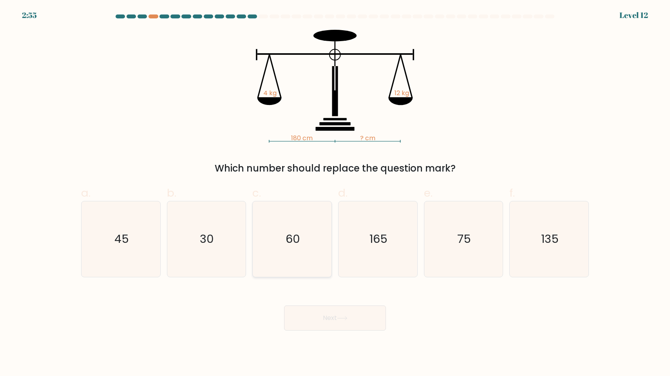
click at [312, 211] on icon "60" at bounding box center [292, 239] width 76 height 76
click at [335, 193] on input "c. 60" at bounding box center [335, 190] width 0 height 5
radio input "true"
click at [313, 317] on button "Next" at bounding box center [335, 317] width 102 height 25
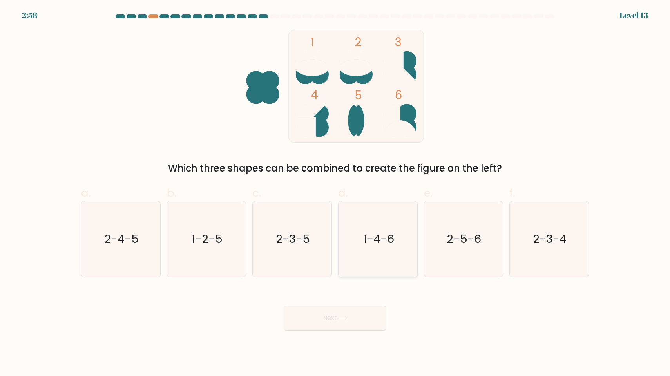
click at [381, 234] on text "1-4-6" at bounding box center [378, 239] width 31 height 16
click at [335, 193] on input "d. 1-4-6" at bounding box center [335, 190] width 0 height 5
radio input "true"
click at [346, 323] on button "Next" at bounding box center [335, 317] width 102 height 25
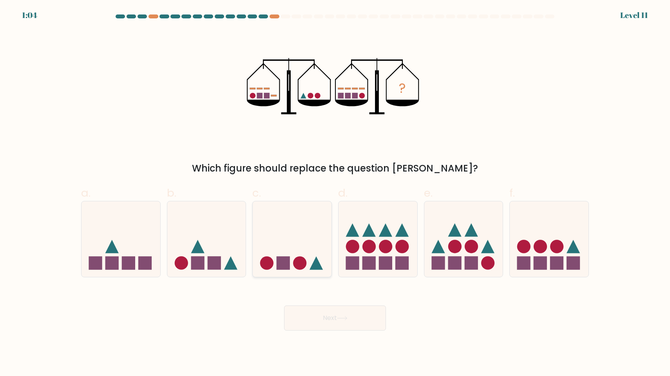
click at [303, 249] on icon at bounding box center [292, 239] width 79 height 65
click at [335, 193] on input "c." at bounding box center [335, 190] width 0 height 5
radio input "true"
click at [319, 321] on button "Next" at bounding box center [335, 317] width 102 height 25
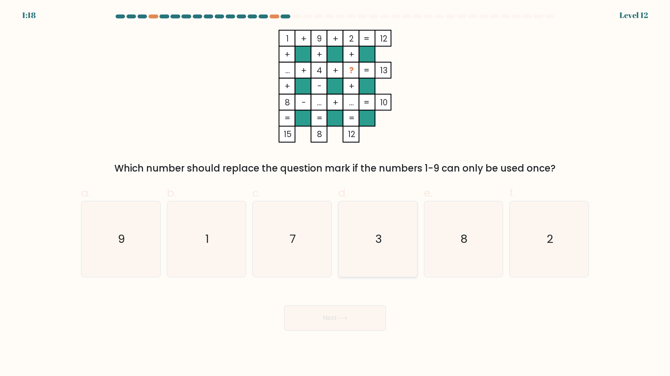
click at [398, 245] on icon "3" at bounding box center [378, 239] width 76 height 76
click at [335, 193] on input "d. 3" at bounding box center [335, 190] width 0 height 5
radio input "true"
click at [328, 312] on button "Next" at bounding box center [335, 317] width 102 height 25
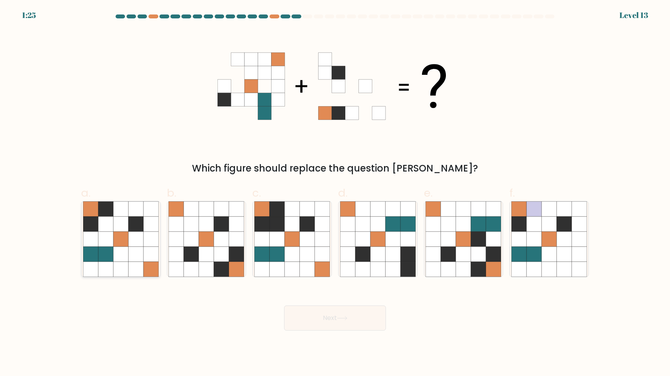
click at [147, 249] on icon at bounding box center [150, 254] width 15 height 15
click at [335, 193] on input "a." at bounding box center [335, 190] width 0 height 5
radio input "true"
click at [140, 249] on icon at bounding box center [135, 254] width 15 height 15
click at [335, 193] on input "a." at bounding box center [335, 190] width 0 height 5
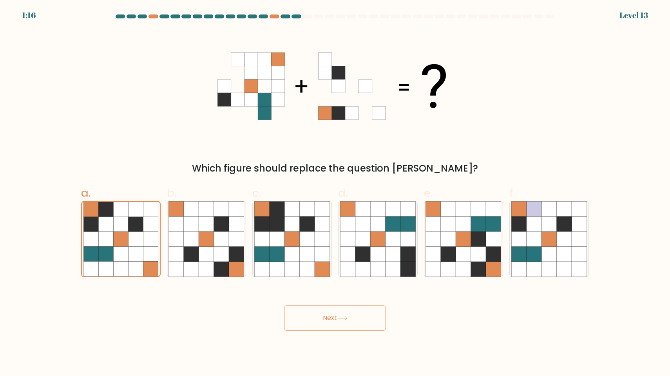
click at [340, 317] on icon at bounding box center [342, 318] width 11 height 4
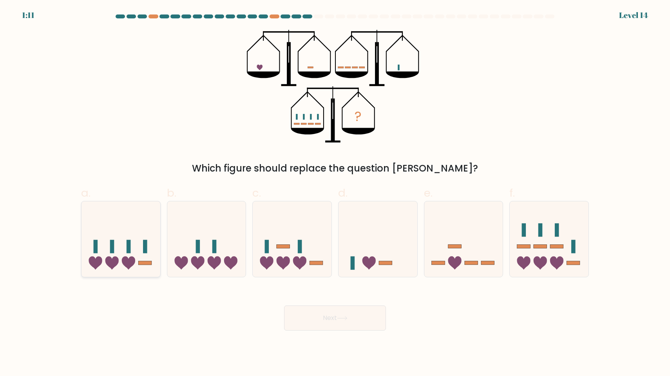
click at [128, 242] on rect at bounding box center [128, 246] width 4 height 13
click at [335, 193] on input "a." at bounding box center [335, 190] width 0 height 5
radio input "true"
click at [343, 321] on button "Next" at bounding box center [335, 317] width 102 height 25
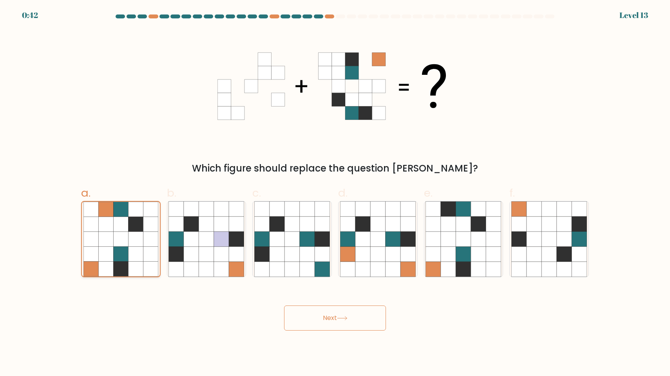
drag, startPoint x: 0, startPoint y: 0, endPoint x: 150, endPoint y: 238, distance: 281.5
click at [141, 237] on icon at bounding box center [135, 239] width 15 height 15
click at [335, 193] on input "a." at bounding box center [335, 190] width 0 height 5
click at [208, 244] on icon at bounding box center [206, 239] width 15 height 15
click at [335, 193] on input "b." at bounding box center [335, 190] width 0 height 5
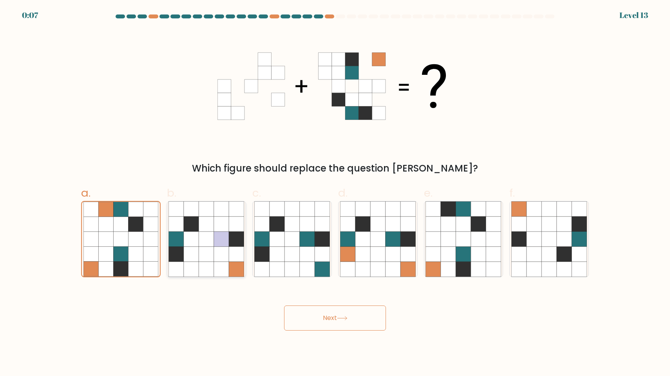
radio input "true"
click at [464, 239] on icon at bounding box center [463, 239] width 15 height 15
click at [335, 193] on input "e." at bounding box center [335, 190] width 0 height 5
radio input "true"
click at [350, 319] on button "Next" at bounding box center [335, 317] width 102 height 25
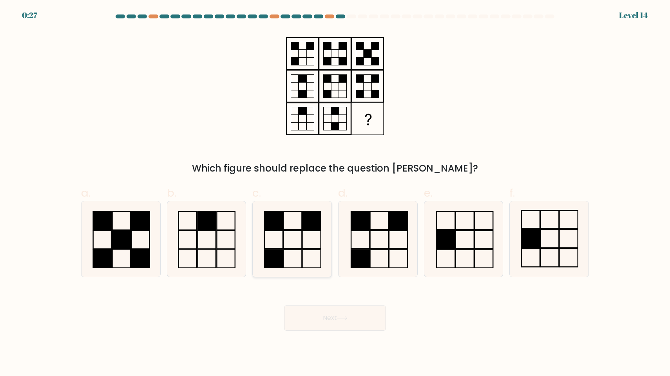
click at [301, 257] on icon at bounding box center [292, 239] width 76 height 76
click at [335, 193] on input "c." at bounding box center [335, 190] width 0 height 5
radio input "true"
click at [338, 325] on button "Next" at bounding box center [335, 317] width 102 height 25
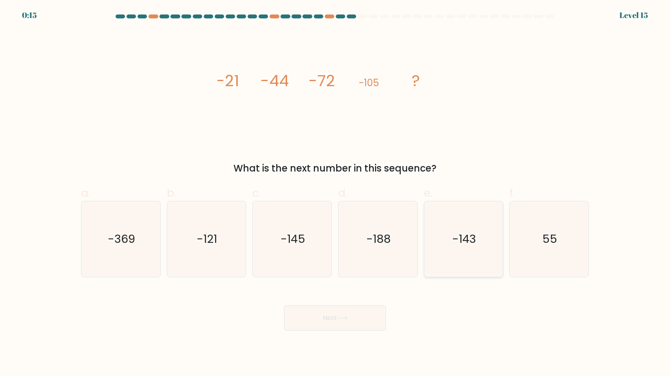
click at [425, 247] on icon "-143" at bounding box center [463, 239] width 76 height 76
click at [335, 193] on input "e. -143" at bounding box center [335, 190] width 0 height 5
radio input "true"
click at [318, 323] on button "Next" at bounding box center [335, 317] width 102 height 25
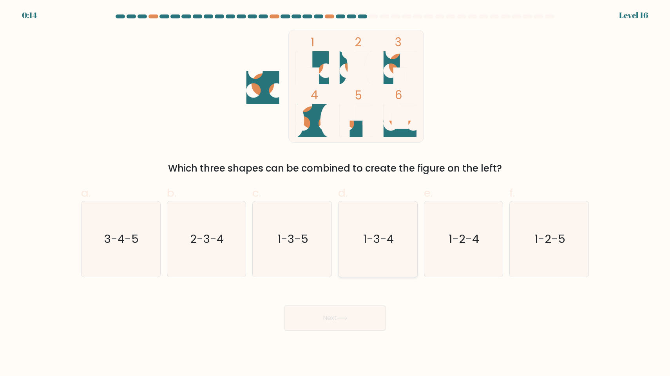
click at [394, 242] on icon "1-3-4" at bounding box center [378, 239] width 76 height 76
click at [335, 193] on input "d. 1-3-4" at bounding box center [335, 190] width 0 height 5
radio input "true"
click at [314, 245] on icon "1-3-5" at bounding box center [292, 239] width 76 height 76
click at [335, 193] on input "c. 1-3-5" at bounding box center [335, 190] width 0 height 5
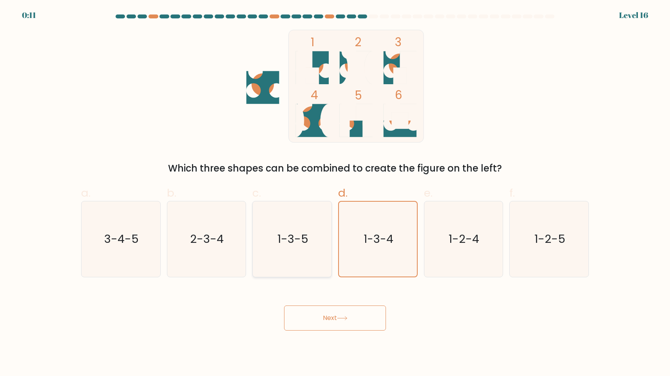
radio input "true"
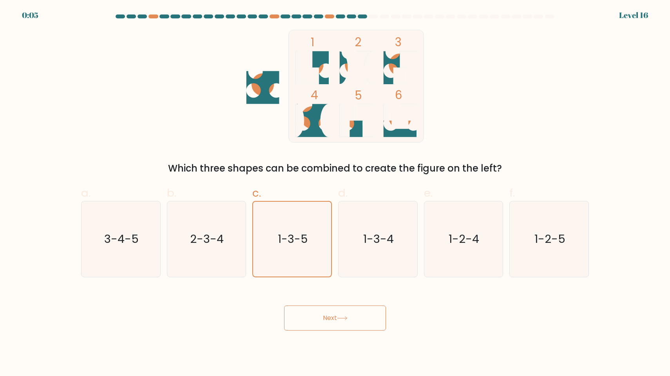
click at [347, 318] on icon at bounding box center [342, 318] width 11 height 4
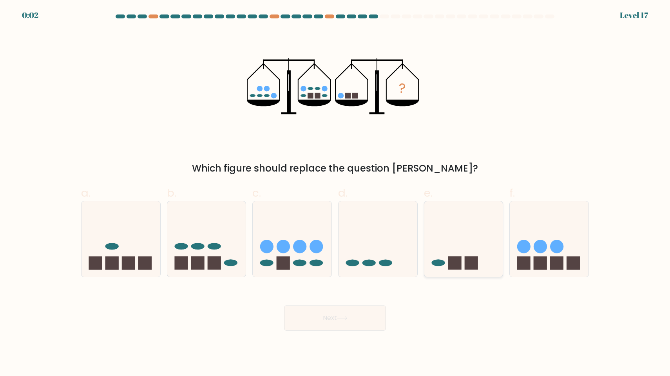
click at [480, 242] on icon at bounding box center [463, 239] width 79 height 65
click at [335, 193] on input "e." at bounding box center [335, 190] width 0 height 5
radio input "true"
click at [343, 322] on button "Next" at bounding box center [335, 317] width 102 height 25
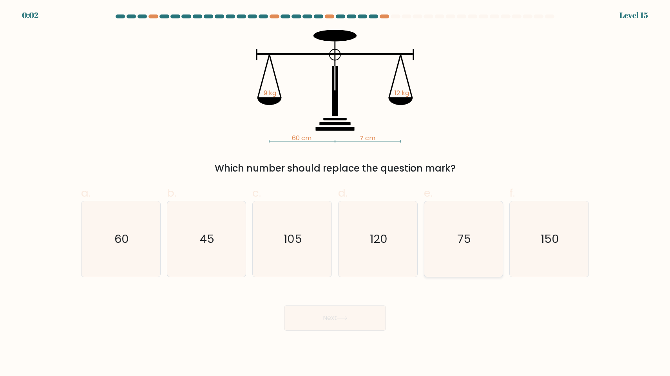
click at [447, 238] on icon "75" at bounding box center [463, 239] width 76 height 76
click at [335, 193] on input "e. 75" at bounding box center [335, 190] width 0 height 5
radio input "true"
click at [360, 318] on button "Next" at bounding box center [335, 317] width 102 height 25
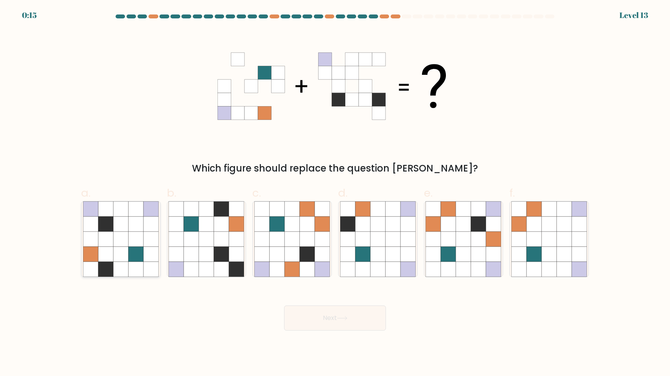
click at [128, 236] on icon at bounding box center [135, 239] width 15 height 15
click at [335, 193] on input "a." at bounding box center [335, 190] width 0 height 5
radio input "true"
click at [355, 319] on button "Next" at bounding box center [335, 317] width 102 height 25
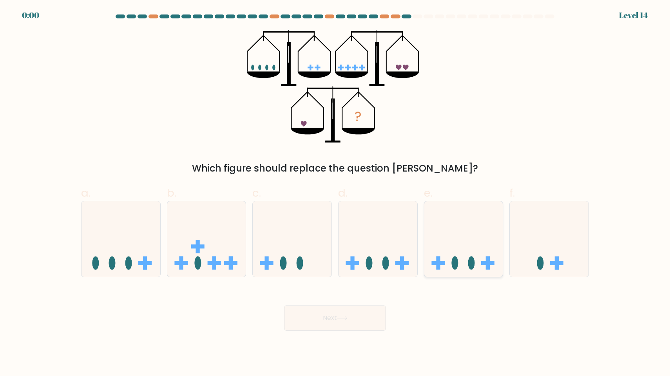
click at [457, 239] on icon at bounding box center [463, 239] width 79 height 65
click at [335, 193] on input "e." at bounding box center [335, 190] width 0 height 5
radio input "true"
click at [116, 268] on icon at bounding box center [120, 239] width 79 height 65
click at [335, 193] on input "a." at bounding box center [335, 190] width 0 height 5
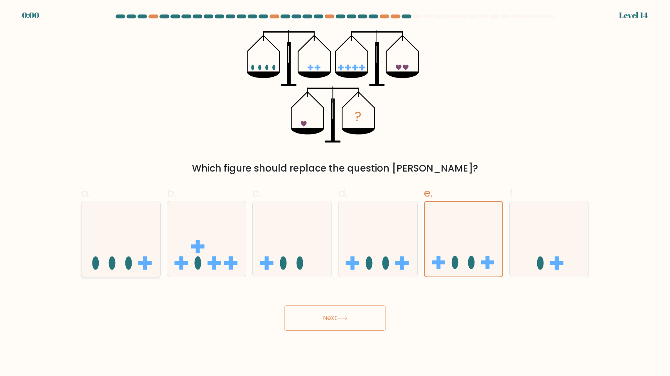
radio input "true"
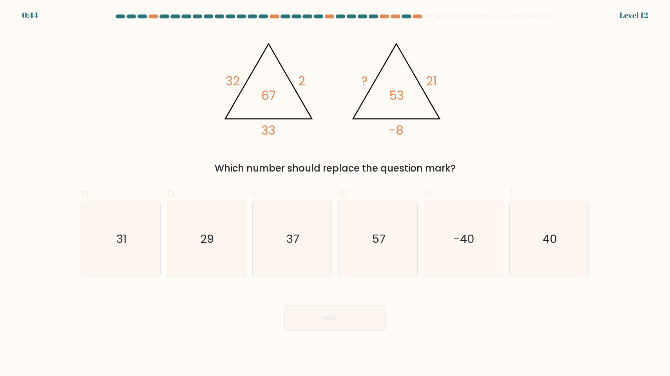
drag, startPoint x: 0, startPoint y: 0, endPoint x: 365, endPoint y: 316, distance: 483.2
click at [365, 316] on button "Next" at bounding box center [335, 317] width 102 height 25
click at [225, 151] on div "@import url('[URL][DOMAIN_NAME]); 32 2 33 67 @import url('[URL][DOMAIN_NAME]); …" at bounding box center [334, 103] width 517 height 146
click at [475, 233] on icon "-40" at bounding box center [463, 239] width 76 height 76
click at [335, 193] on input "e. -40" at bounding box center [335, 190] width 0 height 5
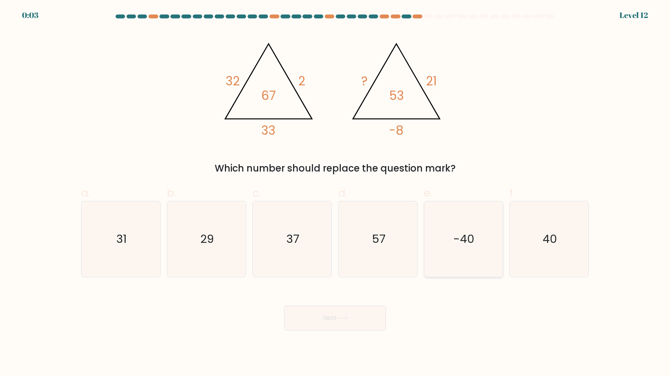
radio input "true"
click at [565, 236] on icon "40" at bounding box center [549, 239] width 76 height 76
click at [335, 193] on input "f. 40" at bounding box center [335, 190] width 0 height 5
radio input "true"
click at [327, 322] on button "Next" at bounding box center [335, 317] width 102 height 25
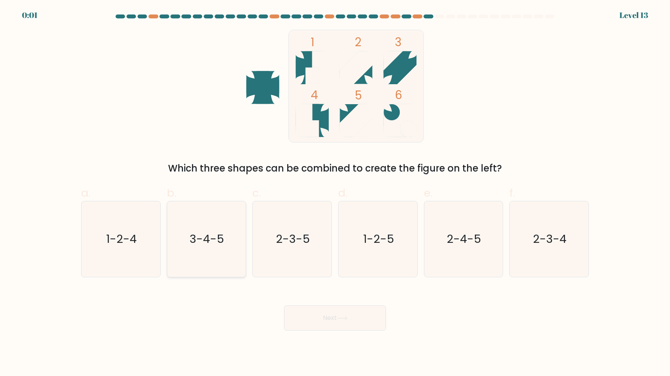
click at [218, 228] on icon "3-4-5" at bounding box center [206, 239] width 76 height 76
click at [335, 193] on input "b. 3-4-5" at bounding box center [335, 190] width 0 height 5
radio input "true"
click at [133, 228] on icon "1-2-4" at bounding box center [121, 239] width 76 height 76
click at [335, 193] on input "a. 1-2-4" at bounding box center [335, 190] width 0 height 5
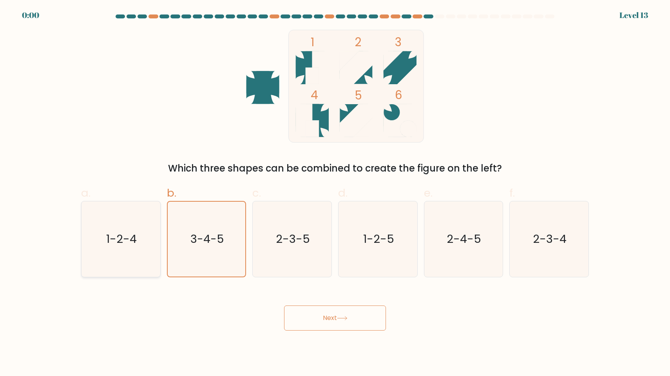
radio input "true"
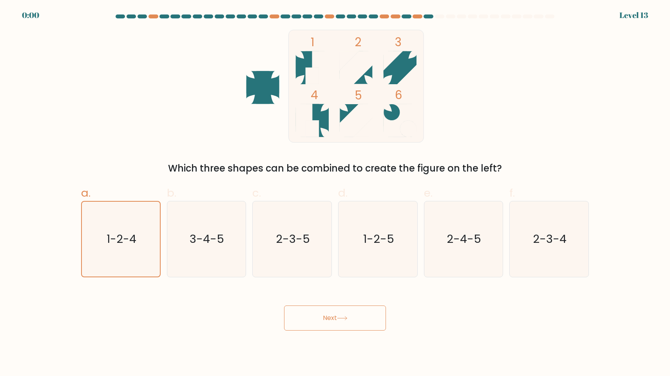
click at [337, 316] on button "Next" at bounding box center [335, 317] width 102 height 25
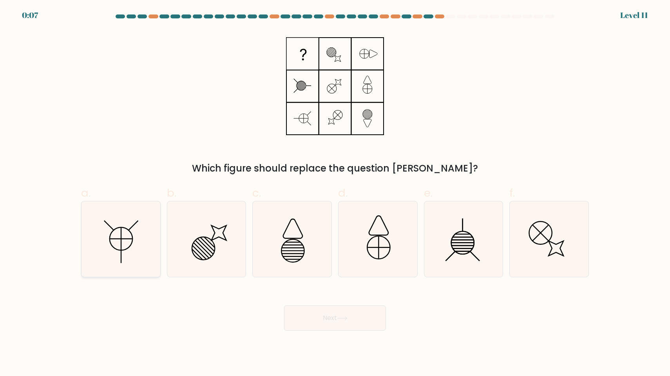
click at [134, 227] on icon at bounding box center [121, 239] width 76 height 76
click at [335, 193] on input "a." at bounding box center [335, 190] width 0 height 5
radio input "true"
click at [310, 323] on button "Next" at bounding box center [335, 317] width 102 height 25
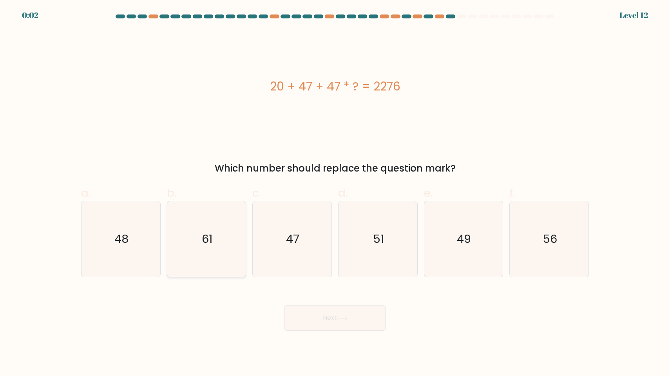
click at [217, 222] on icon "61" at bounding box center [206, 239] width 76 height 76
click at [335, 193] on input "b. 61" at bounding box center [335, 190] width 0 height 5
radio input "true"
click at [316, 318] on button "Next" at bounding box center [335, 317] width 102 height 25
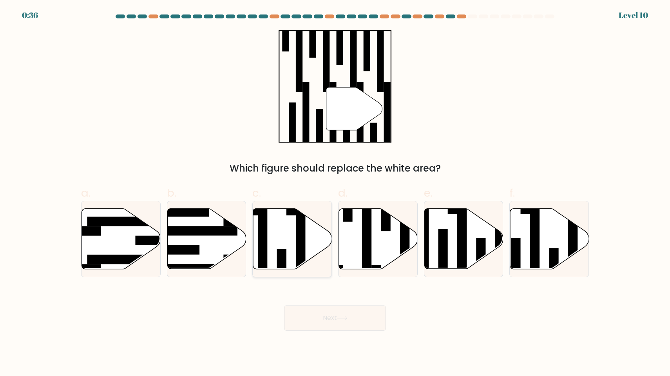
click at [287, 262] on icon at bounding box center [292, 239] width 79 height 60
click at [335, 193] on input "c." at bounding box center [335, 190] width 0 height 5
radio input "true"
click at [327, 316] on button "Next" at bounding box center [335, 317] width 102 height 25
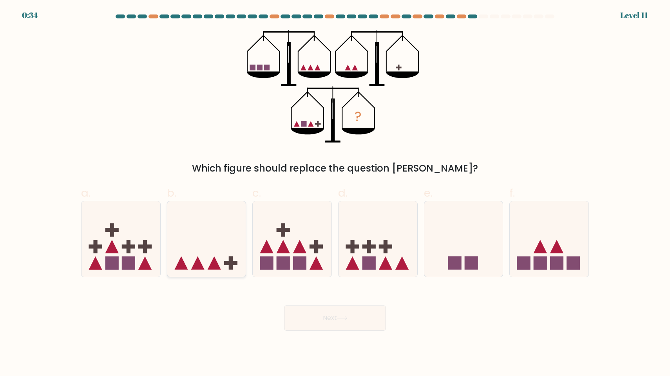
click at [230, 233] on icon at bounding box center [206, 239] width 79 height 65
click at [335, 193] on input "b." at bounding box center [335, 190] width 0 height 5
radio input "true"
click at [328, 328] on button "Next" at bounding box center [335, 317] width 102 height 25
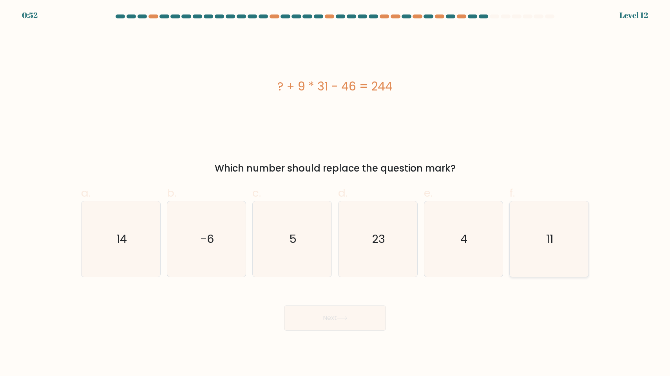
click at [547, 241] on text "11" at bounding box center [549, 239] width 7 height 16
click at [335, 193] on input "f. 11" at bounding box center [335, 190] width 0 height 5
radio input "true"
click at [346, 318] on icon at bounding box center [341, 318] width 9 height 4
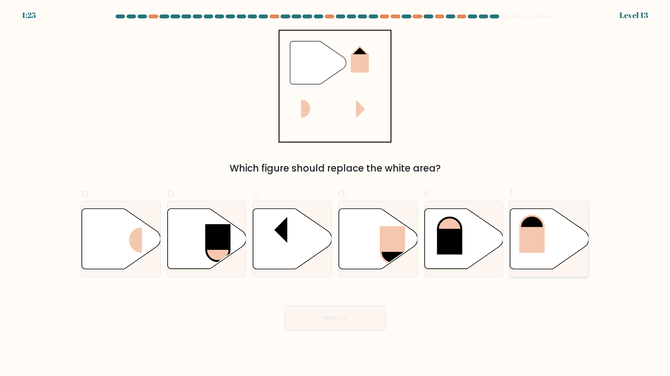
click at [541, 240] on rect at bounding box center [531, 240] width 25 height 26
click at [335, 193] on input "f." at bounding box center [335, 190] width 0 height 5
radio input "true"
click at [332, 327] on button "Next" at bounding box center [335, 317] width 102 height 25
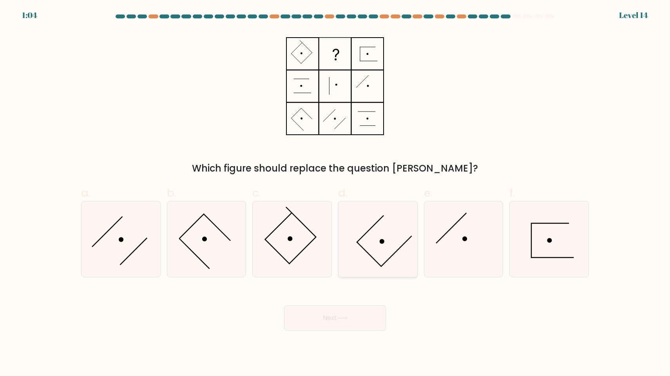
click at [371, 241] on icon at bounding box center [378, 239] width 76 height 76
click at [335, 193] on input "d." at bounding box center [335, 190] width 0 height 5
radio input "true"
click at [312, 314] on button "Next" at bounding box center [335, 317] width 102 height 25
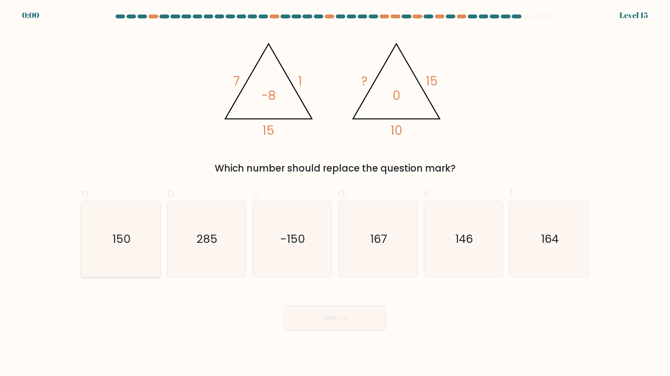
click at [118, 237] on text "150" at bounding box center [121, 239] width 18 height 16
click at [335, 193] on input "a. 150" at bounding box center [335, 190] width 0 height 5
radio input "true"
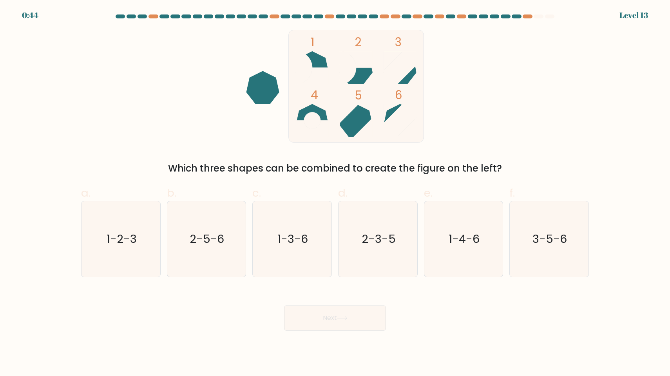
click at [328, 313] on button "Next" at bounding box center [335, 317] width 102 height 25
click at [506, 82] on div "1 2 3 4 5 6 Which three shapes can be combined to create the figure on the left?" at bounding box center [334, 103] width 517 height 146
click at [454, 241] on text "1-4-6" at bounding box center [463, 239] width 31 height 16
click at [335, 193] on input "e. 1-4-6" at bounding box center [335, 190] width 0 height 5
radio input "true"
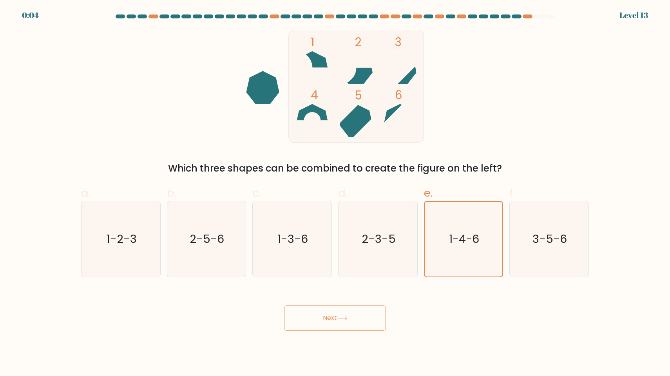
click at [316, 324] on button "Next" at bounding box center [335, 317] width 102 height 25
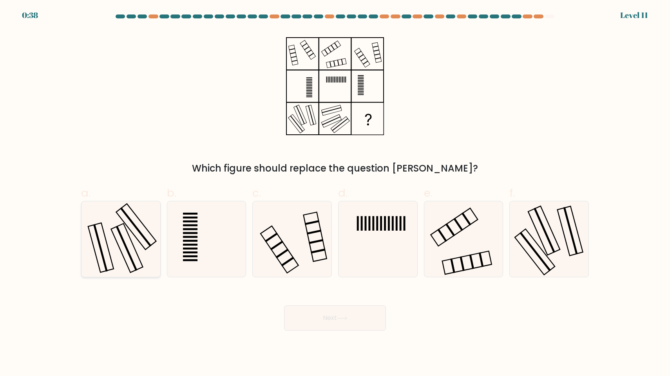
click at [133, 233] on rect at bounding box center [136, 227] width 40 height 46
click at [335, 193] on input "a." at bounding box center [335, 190] width 0 height 5
radio input "true"
click at [352, 319] on button "Next" at bounding box center [335, 317] width 102 height 25
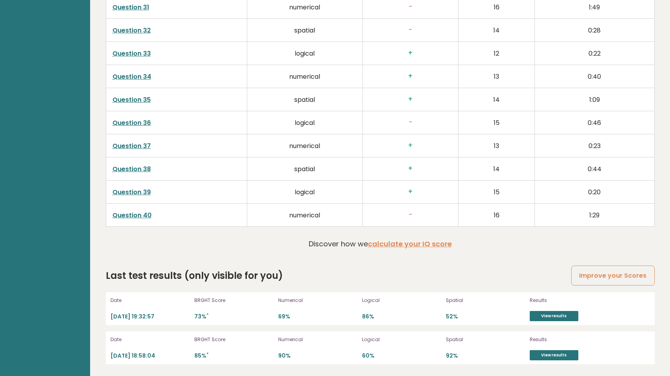
scroll to position [1976, 0]
click at [547, 316] on link "View results" at bounding box center [553, 316] width 49 height 10
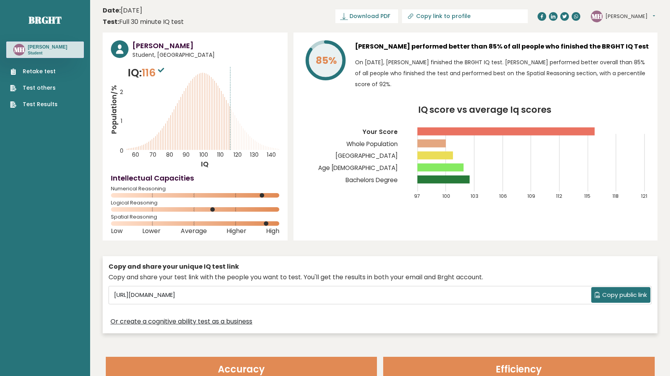
scroll to position [0, 0]
click at [54, 70] on link "Retake test" at bounding box center [33, 71] width 47 height 8
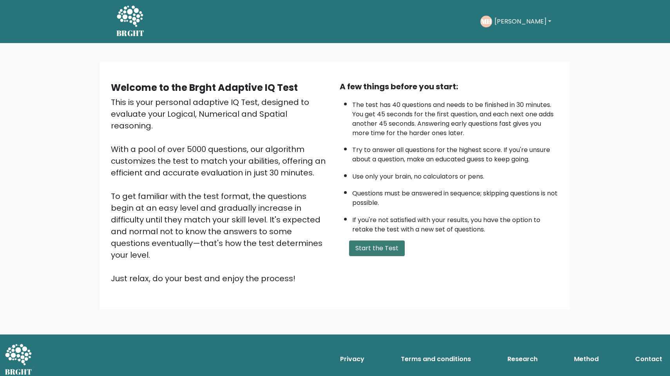
click at [373, 256] on button "Start the Test" at bounding box center [377, 248] width 56 height 16
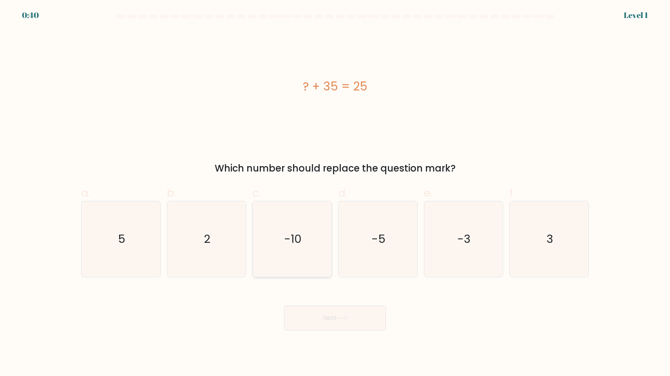
click at [291, 231] on text "-10" at bounding box center [293, 239] width 18 height 16
click at [335, 193] on input "c. -10" at bounding box center [335, 190] width 0 height 5
radio input "true"
click at [318, 312] on button "Next" at bounding box center [335, 317] width 102 height 25
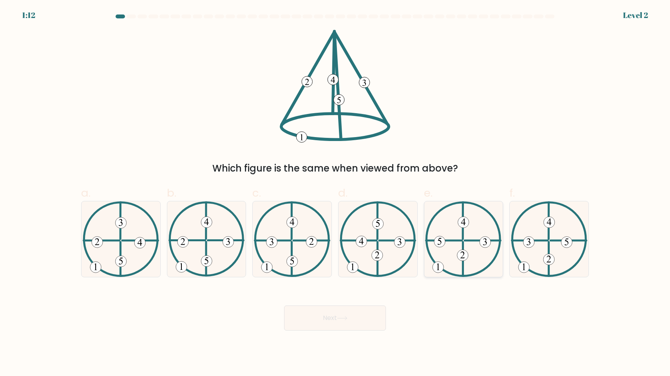
click at [449, 265] on icon at bounding box center [463, 239] width 76 height 76
click at [335, 193] on input "e." at bounding box center [335, 190] width 0 height 5
radio input "true"
click at [350, 315] on button "Next" at bounding box center [335, 317] width 102 height 25
